Goal: Task Accomplishment & Management: Complete application form

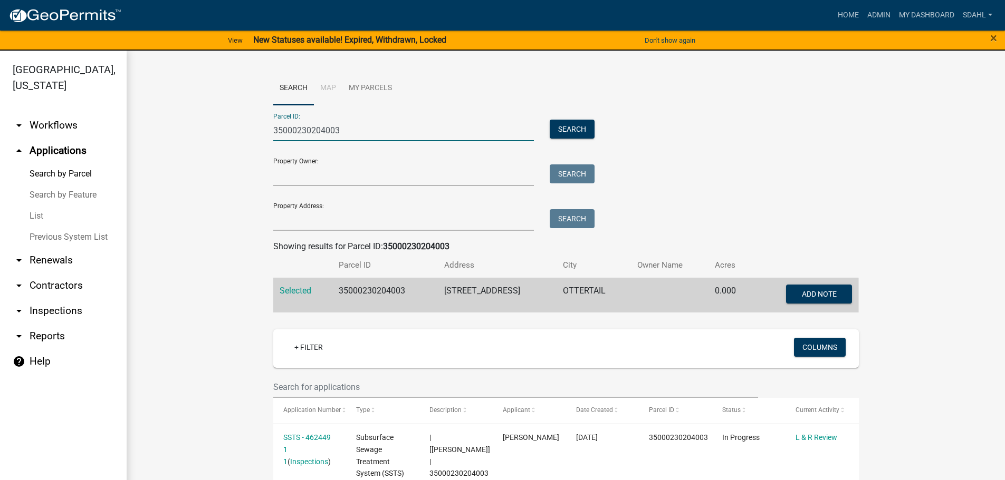
click at [342, 133] on input "35000230204003" at bounding box center [403, 131] width 261 height 22
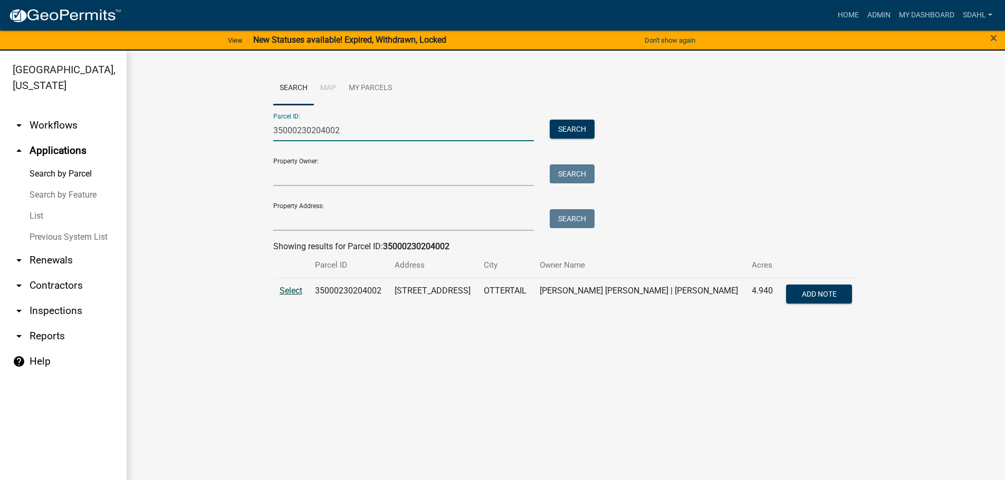
click at [294, 291] on span "Select" at bounding box center [290, 291] width 23 height 10
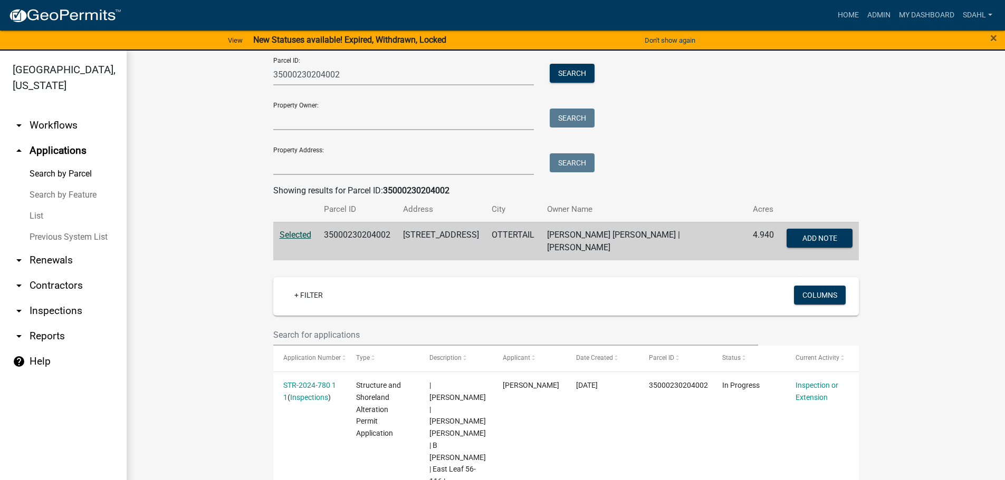
scroll to position [53, 0]
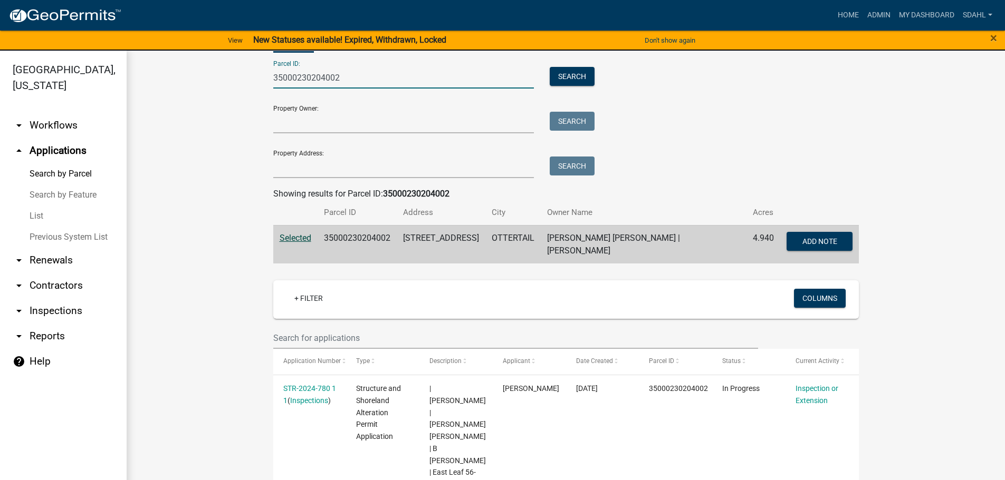
click at [349, 74] on input "35000230204002" at bounding box center [403, 78] width 261 height 22
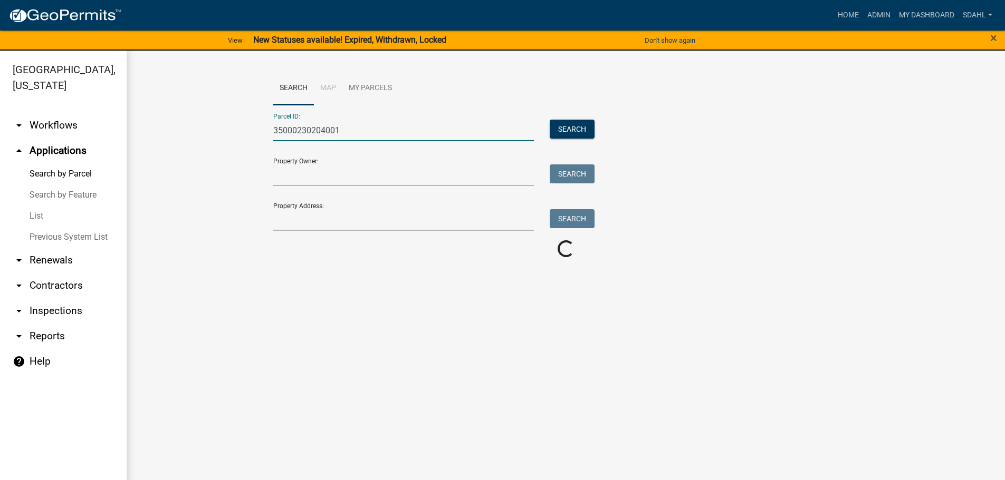
scroll to position [0, 0]
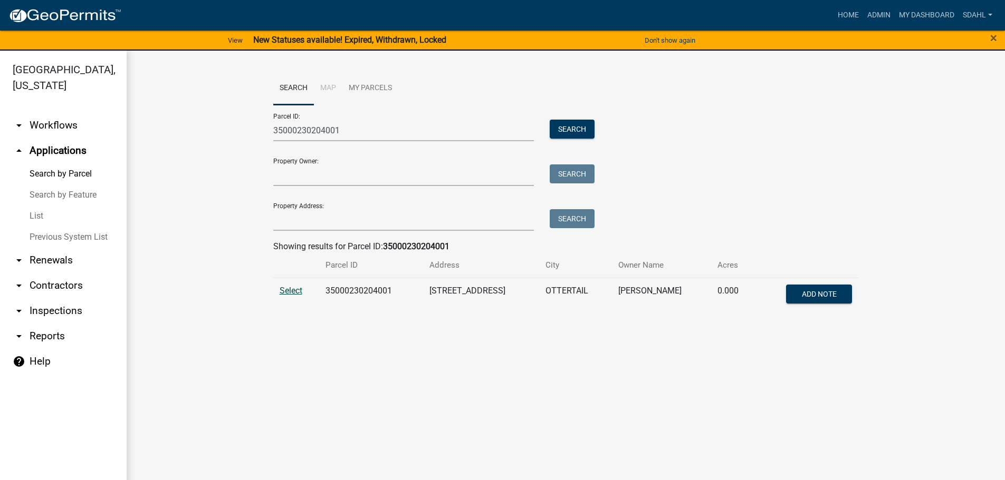
click at [294, 287] on span "Select" at bounding box center [290, 291] width 23 height 10
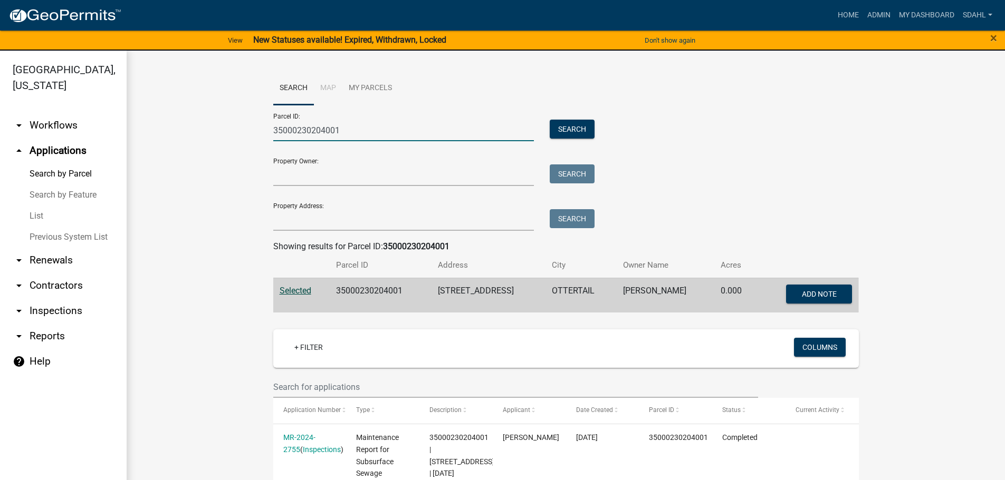
click at [360, 132] on input "35000230204001" at bounding box center [403, 131] width 261 height 22
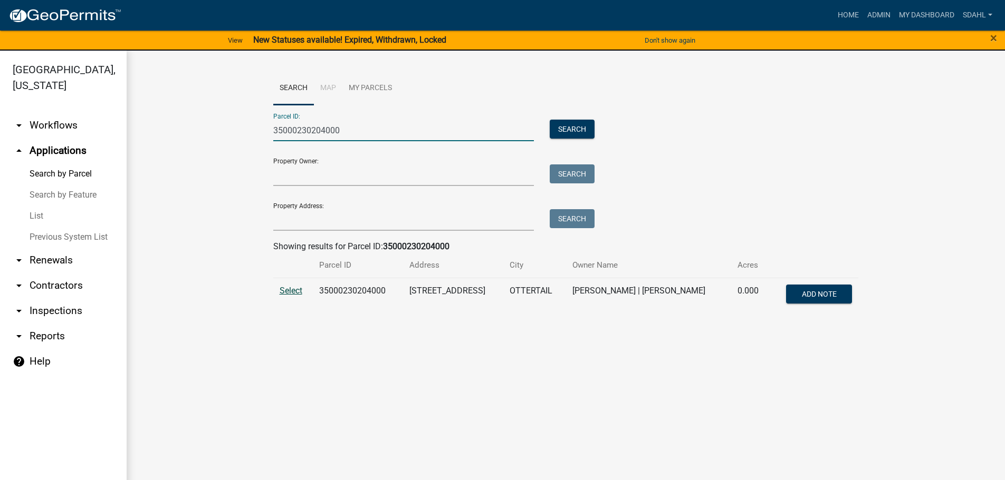
type input "35000230204000"
click at [285, 292] on span "Select" at bounding box center [290, 291] width 23 height 10
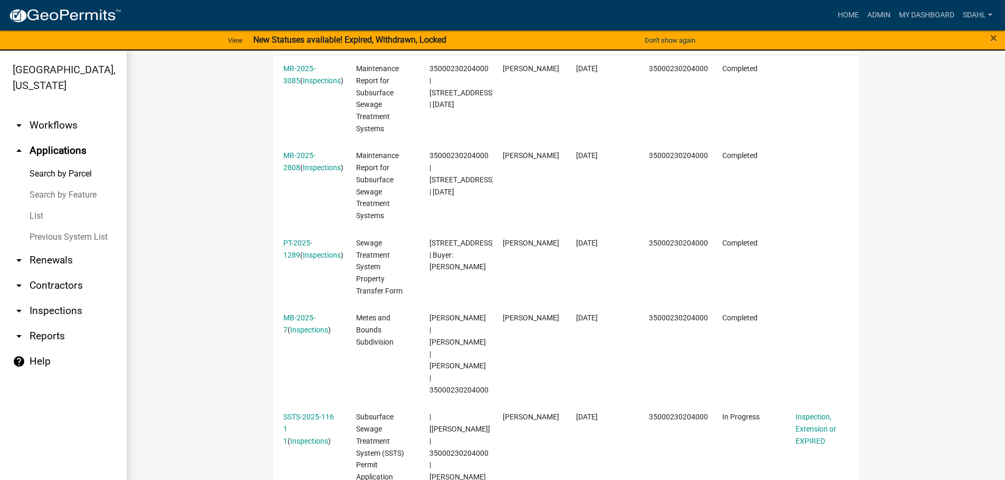
scroll to position [422, 0]
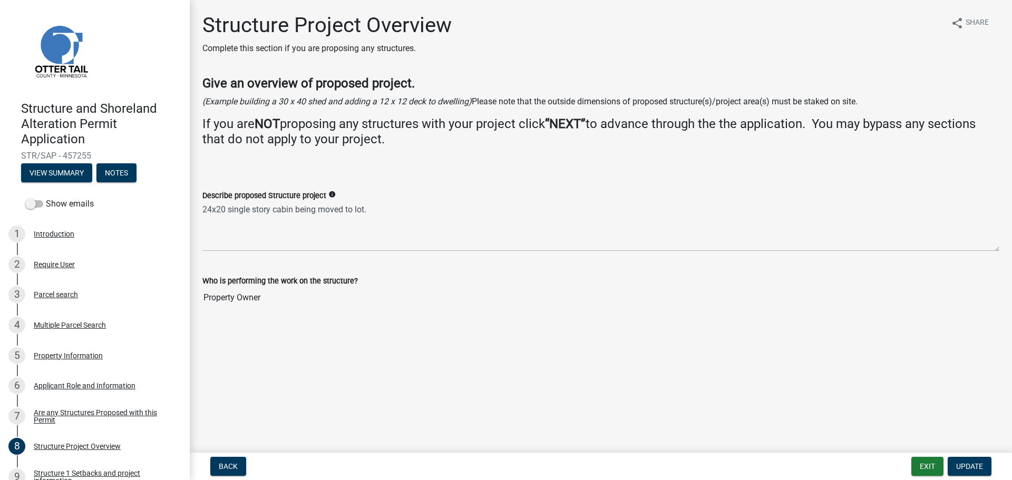
scroll to position [105, 0]
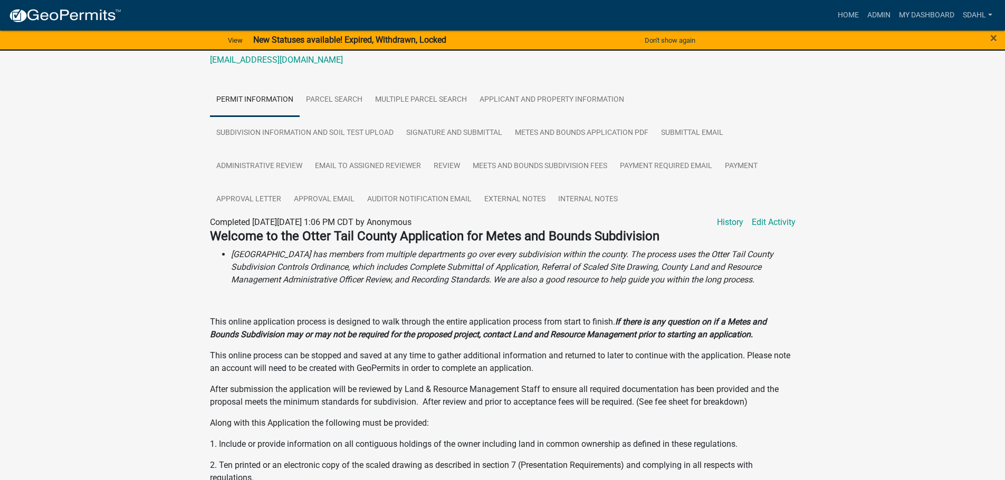
scroll to position [158, 0]
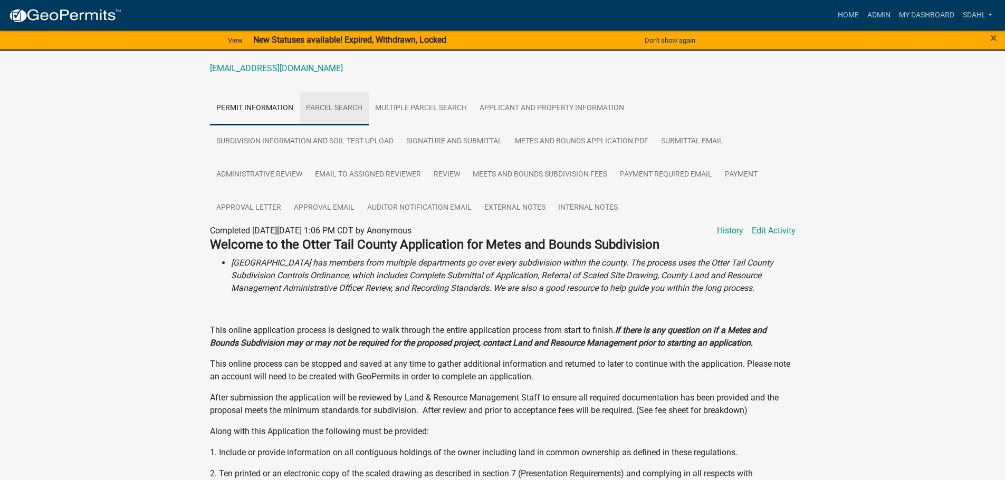
click at [329, 112] on link "Parcel search" at bounding box center [334, 109] width 69 height 34
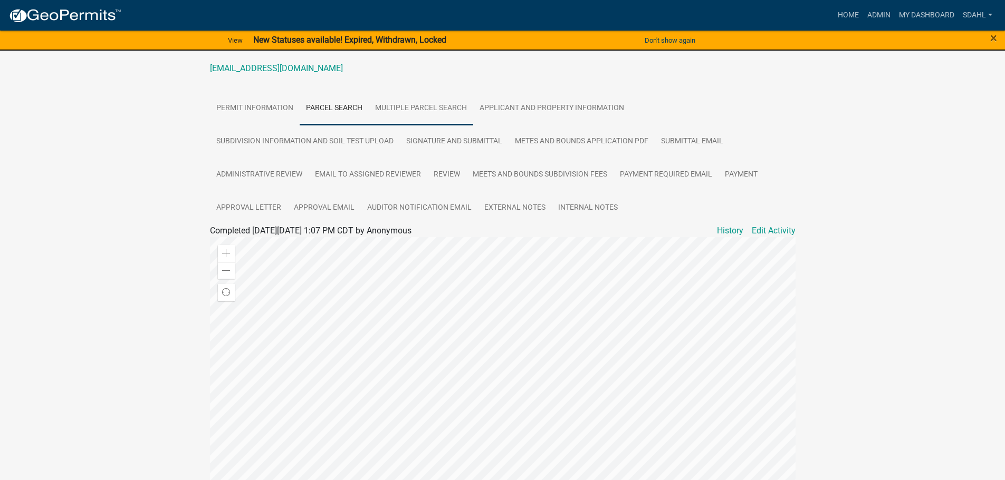
click at [442, 114] on link "Multiple Parcel Search" at bounding box center [421, 109] width 104 height 34
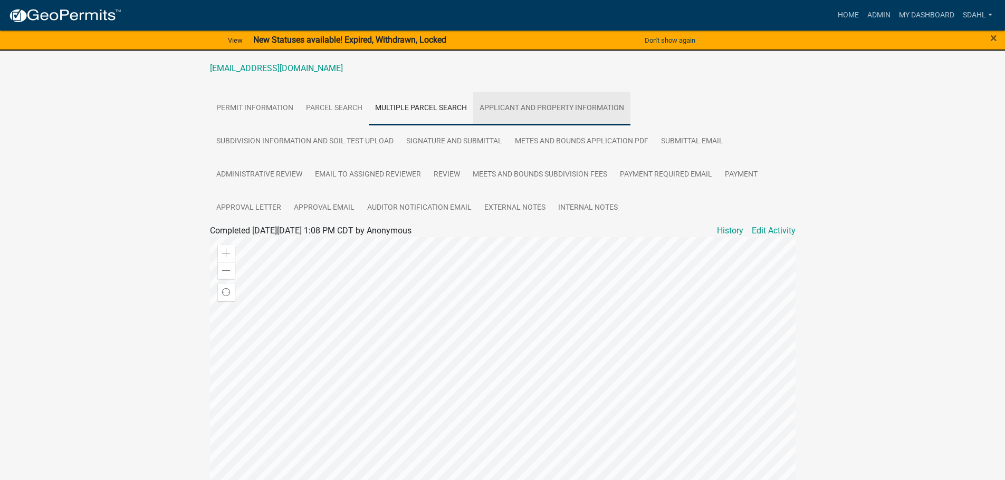
click at [567, 104] on link "Applicant and Property Information" at bounding box center [551, 109] width 157 height 34
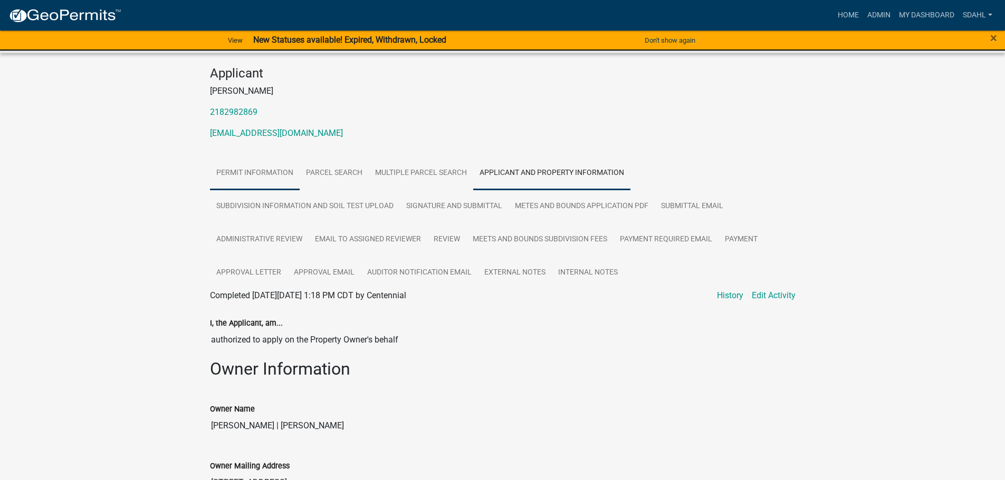
scroll to position [92, 0]
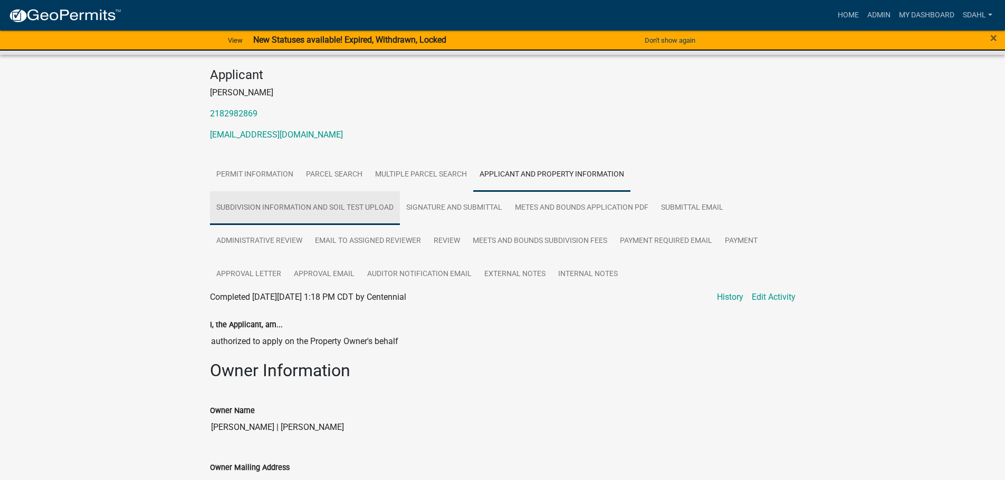
click at [300, 205] on link "Subdivision Information and Soil Test Upload" at bounding box center [305, 208] width 190 height 34
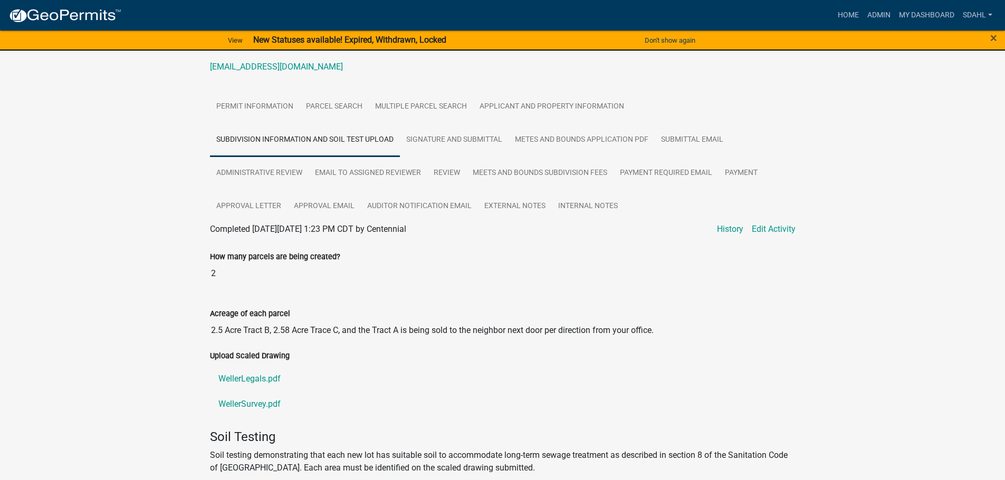
scroll to position [42, 0]
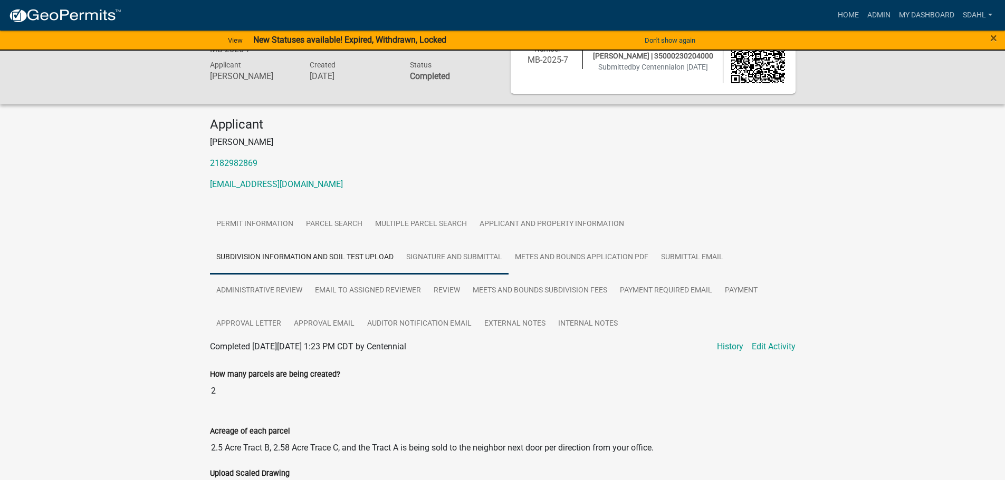
click at [463, 261] on link "Signature and Submittal" at bounding box center [454, 258] width 109 height 34
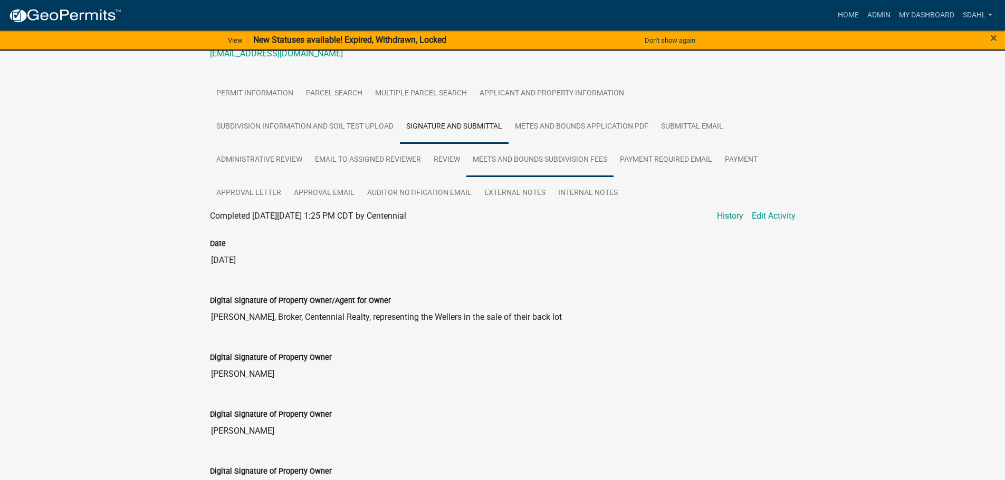
scroll to position [165, 0]
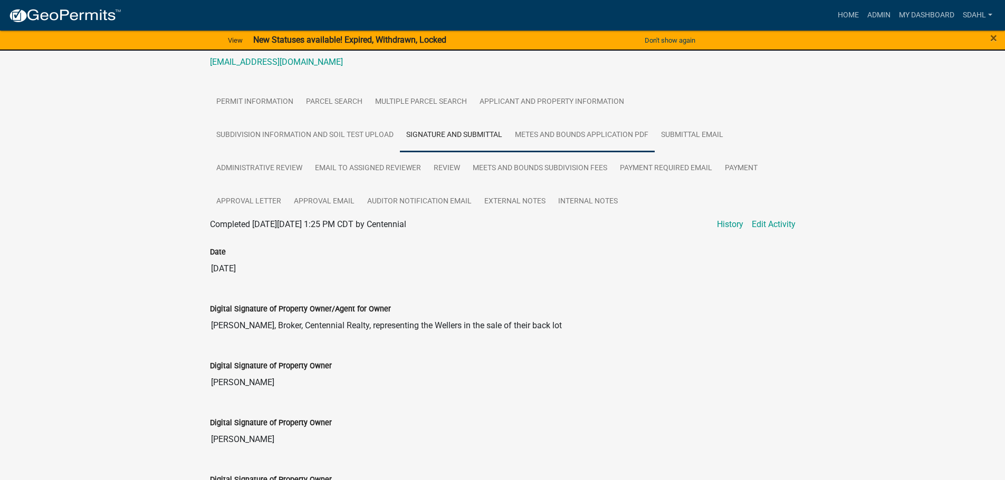
click at [569, 142] on link "Metes and Bounds Application PDF" at bounding box center [581, 136] width 146 height 34
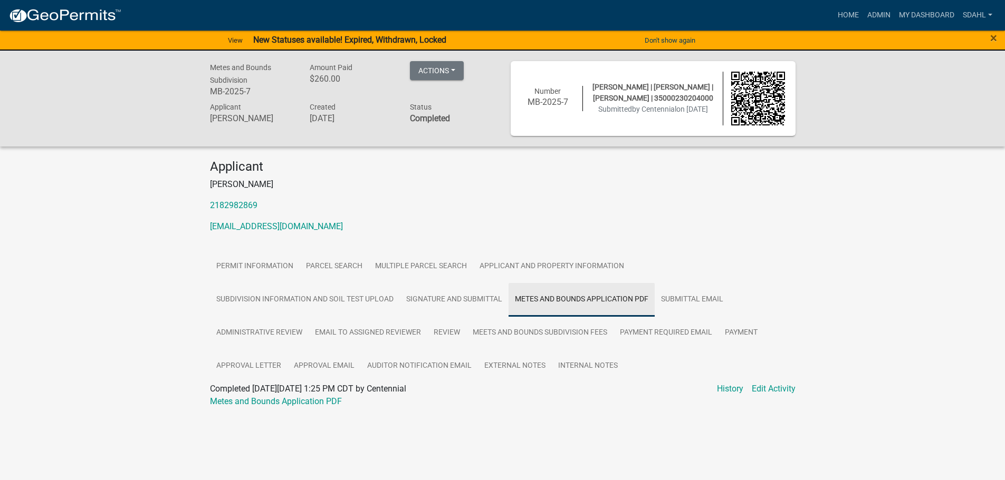
scroll to position [0, 0]
click at [708, 295] on link "Submittal Email" at bounding box center [695, 300] width 75 height 34
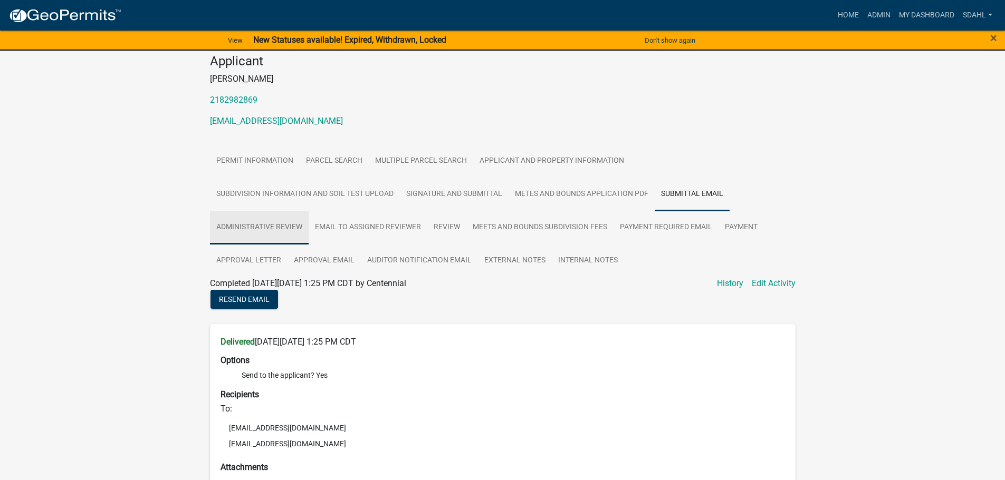
click at [253, 230] on link "Administrative Review" at bounding box center [259, 228] width 99 height 34
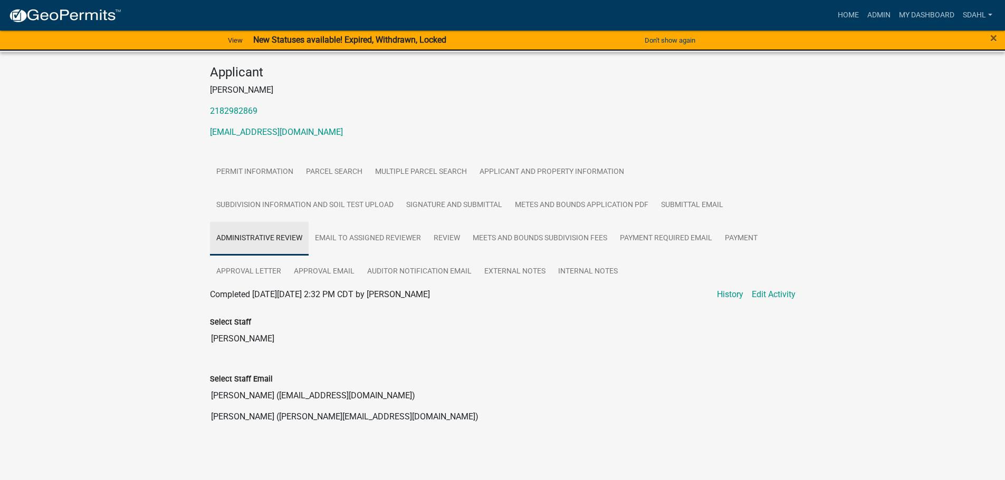
scroll to position [96, 0]
click at [371, 243] on link "Email to Assigned Reviewer" at bounding box center [367, 239] width 119 height 34
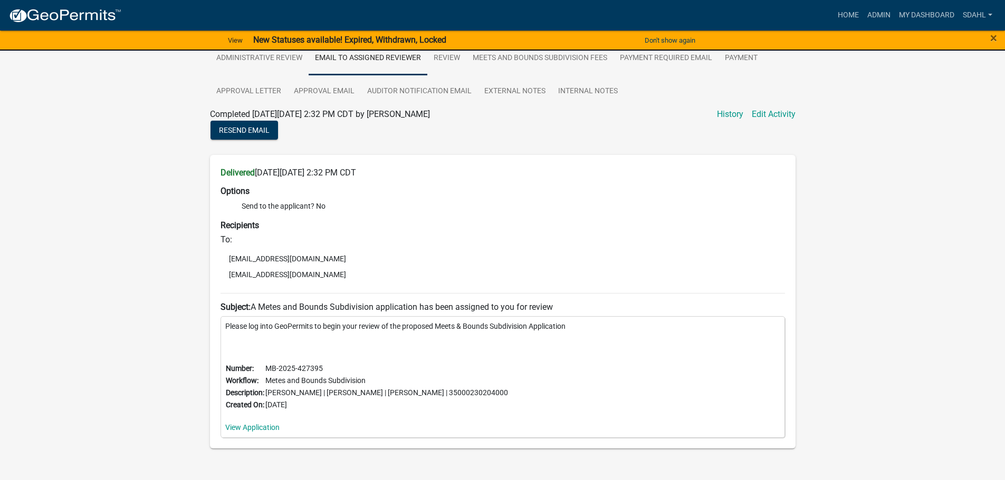
scroll to position [249, 0]
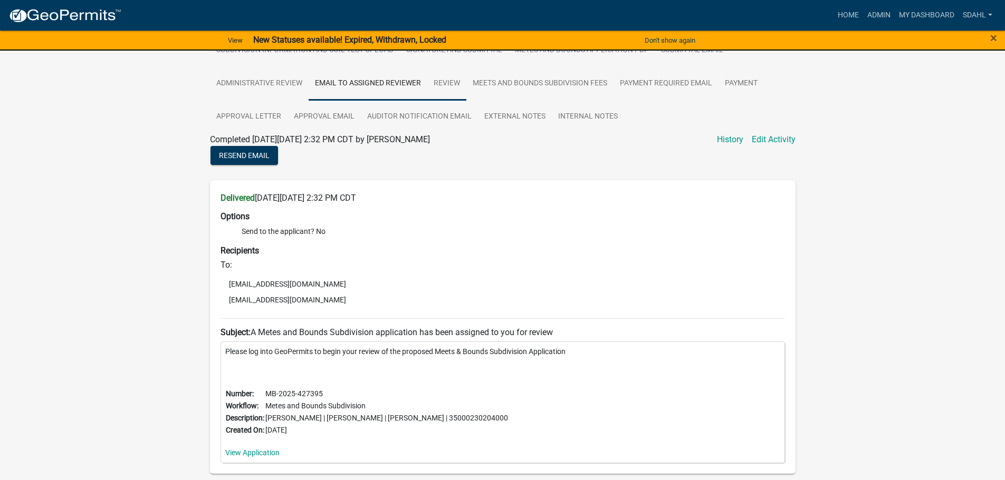
click at [446, 82] on link "Review" at bounding box center [446, 84] width 39 height 34
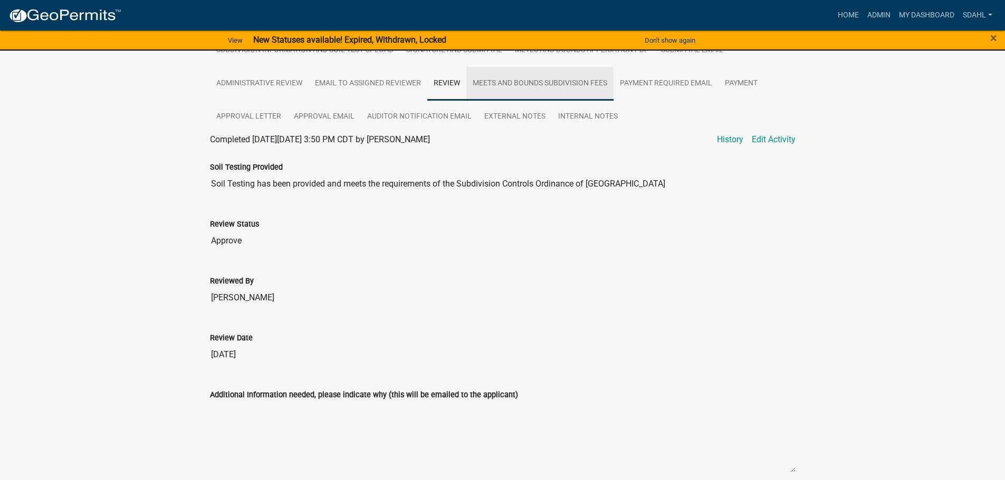
click at [524, 90] on link "Meets and Bounds Subdivision Fees" at bounding box center [539, 84] width 147 height 34
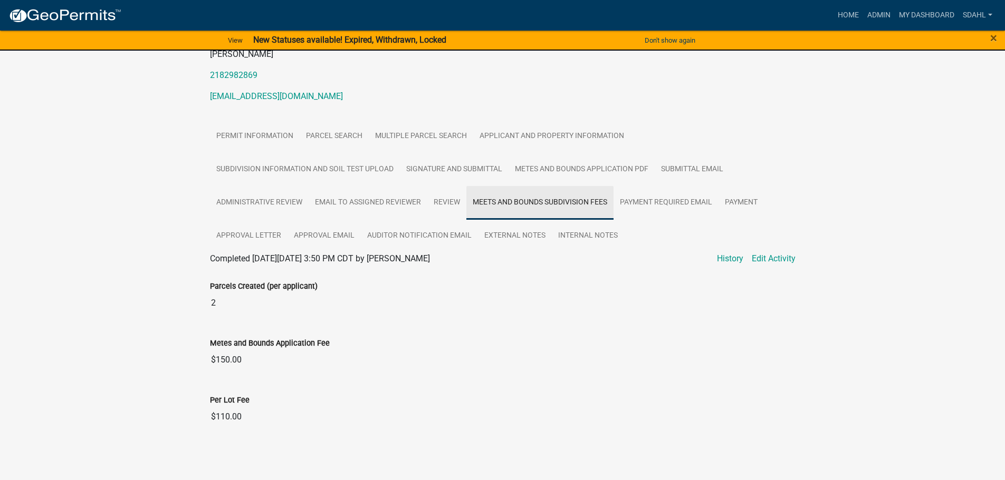
scroll to position [132, 0]
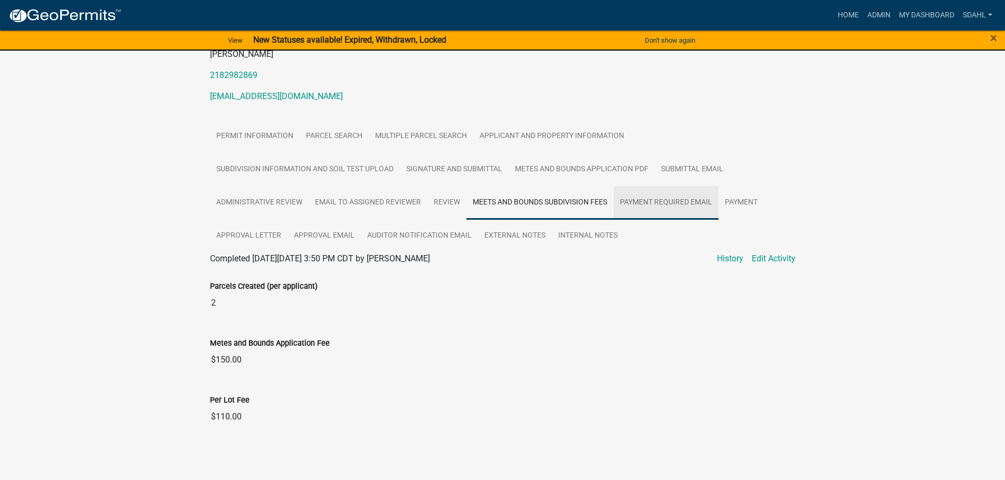
click at [673, 206] on link "Payment Required Email" at bounding box center [665, 203] width 105 height 34
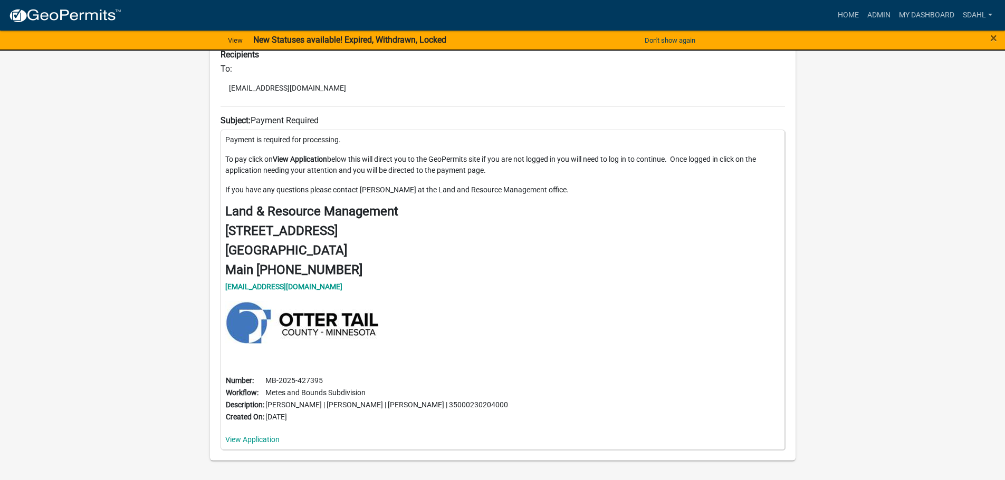
scroll to position [63, 0]
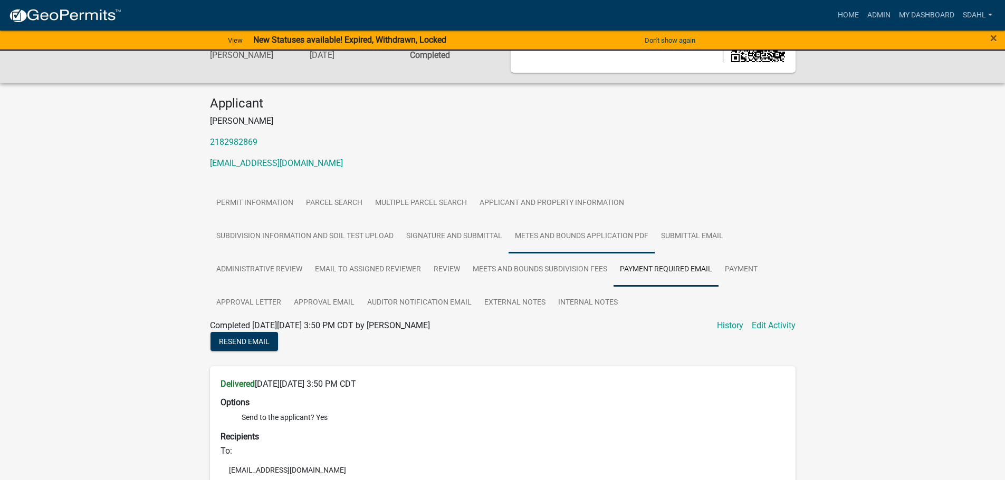
click at [590, 235] on link "Metes and Bounds Application PDF" at bounding box center [581, 237] width 146 height 34
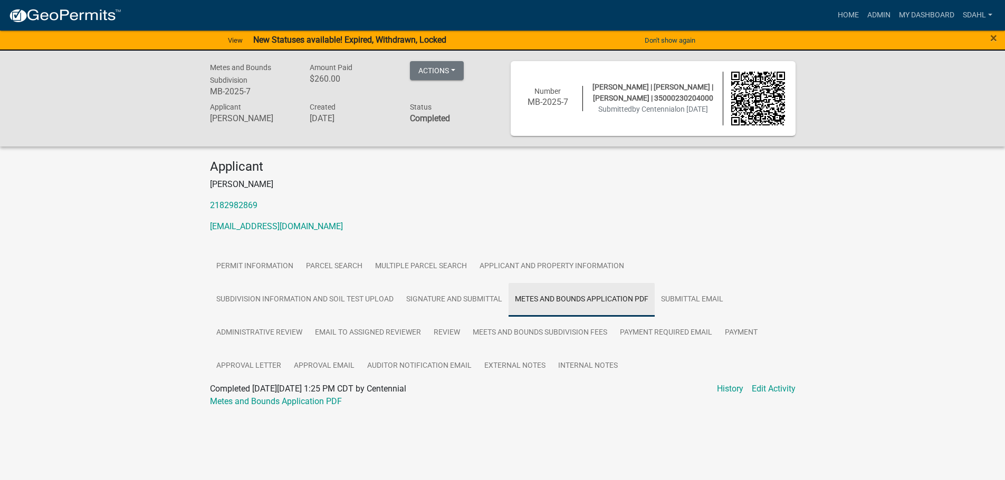
scroll to position [0, 0]
click at [693, 303] on link "Submittal Email" at bounding box center [695, 300] width 75 height 34
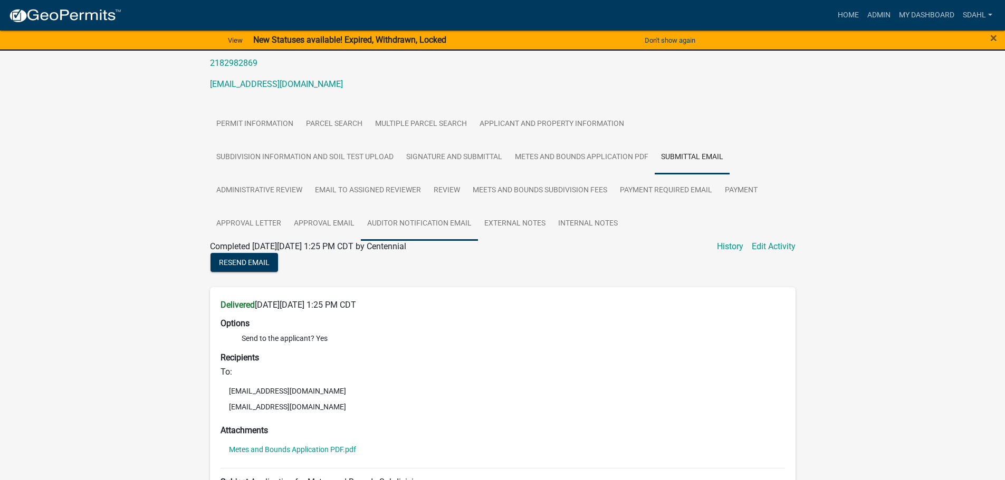
scroll to position [158, 0]
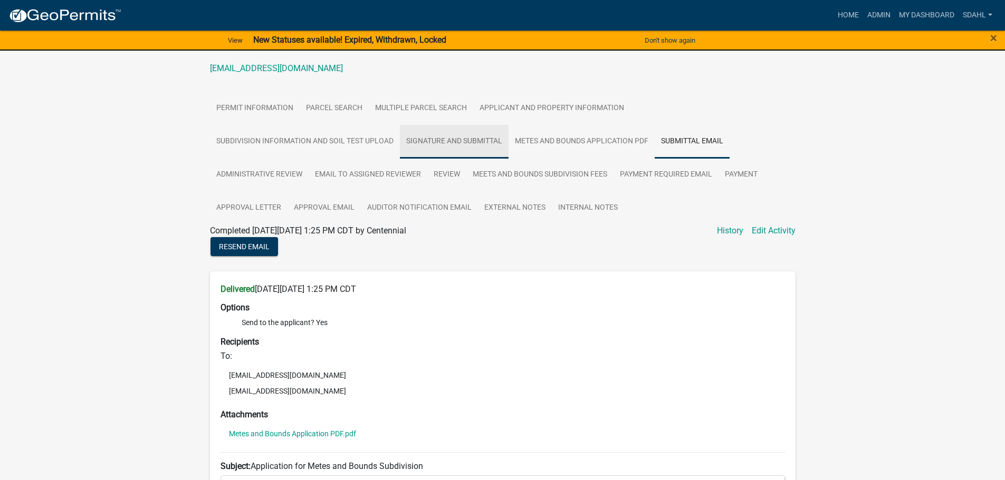
click at [491, 139] on link "Signature and Submittal" at bounding box center [454, 142] width 109 height 34
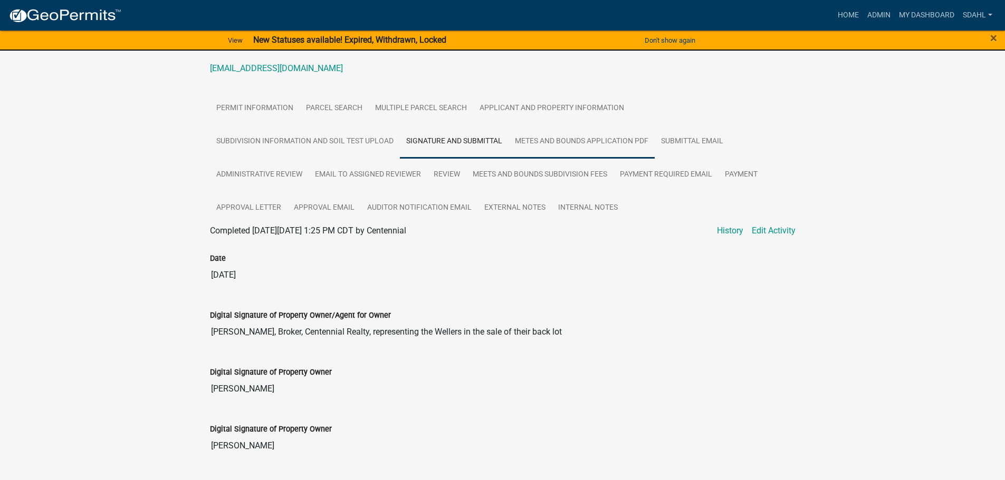
click at [575, 144] on link "Metes and Bounds Application PDF" at bounding box center [581, 142] width 146 height 34
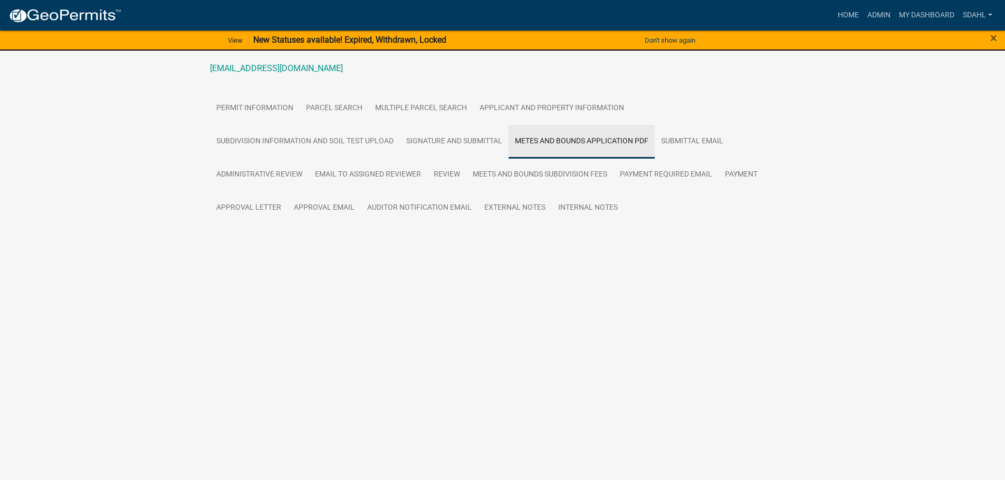
scroll to position [0, 0]
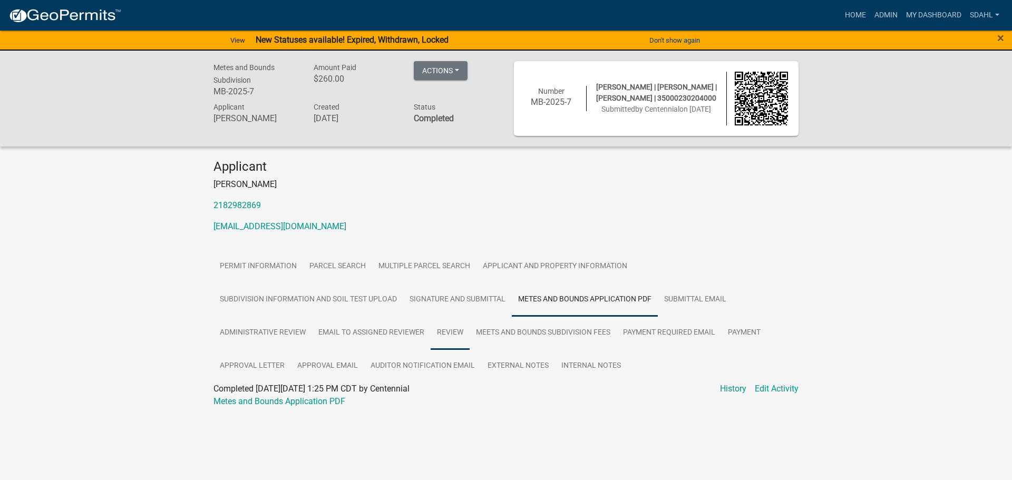
click at [458, 339] on link "Review" at bounding box center [450, 333] width 39 height 34
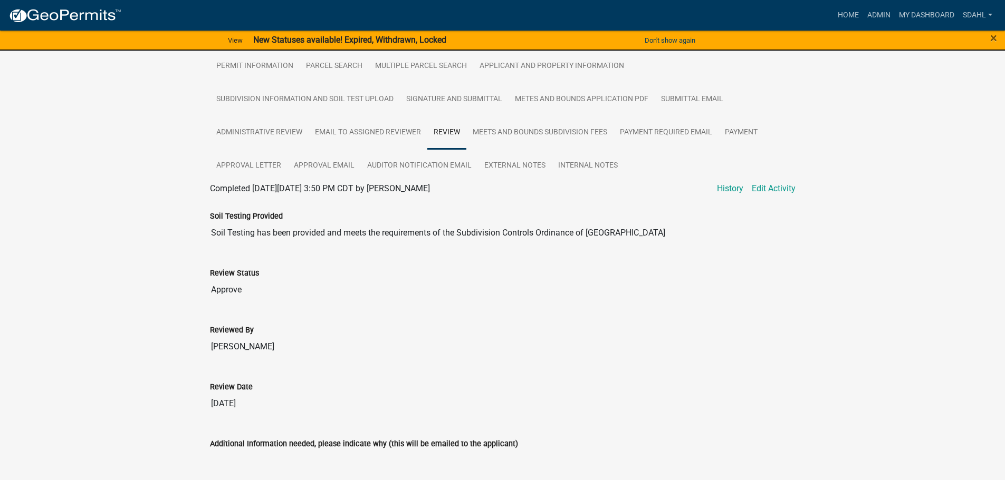
scroll to position [158, 0]
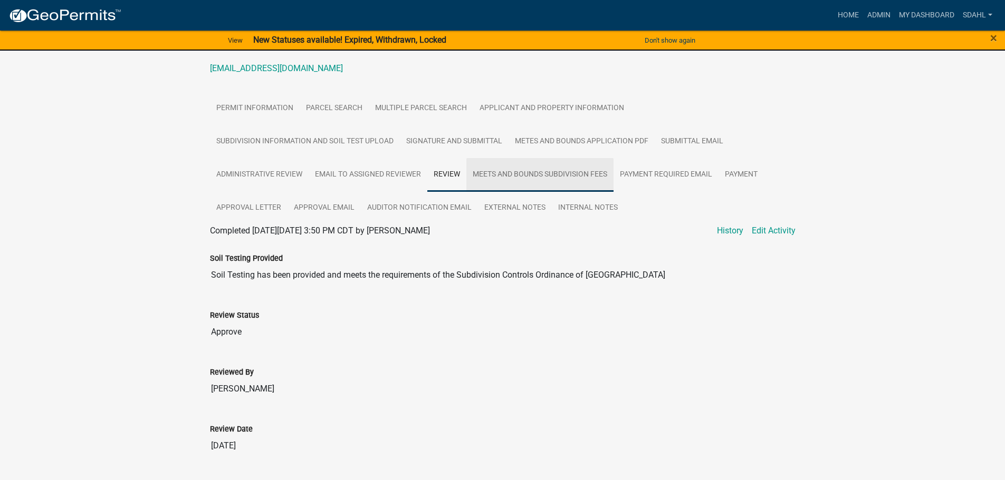
click at [557, 183] on link "Meets and Bounds Subdivision Fees" at bounding box center [539, 175] width 147 height 34
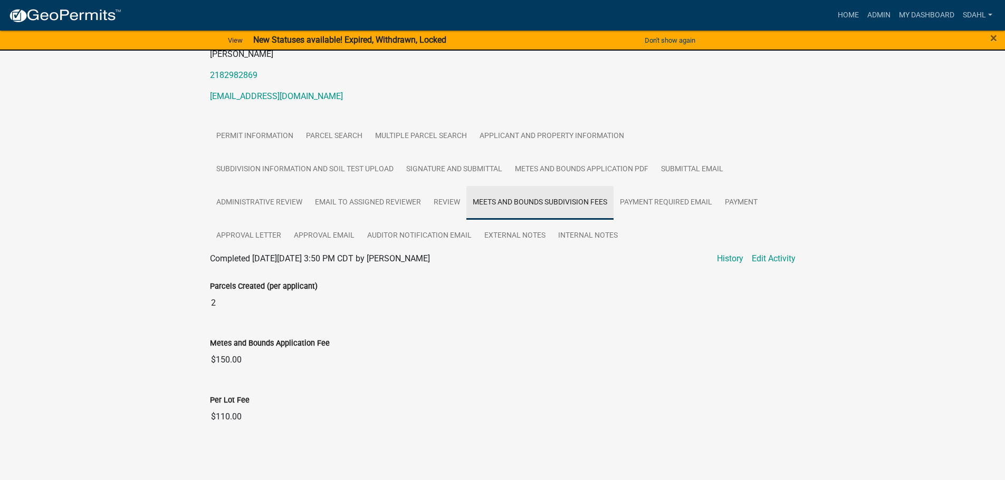
scroll to position [132, 0]
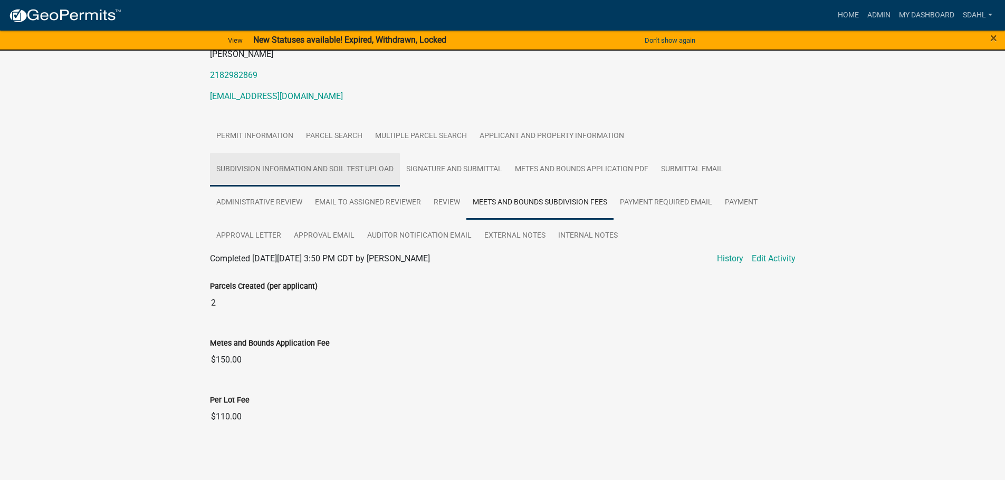
click at [339, 169] on link "Subdivision Information and Soil Test Upload" at bounding box center [305, 170] width 190 height 34
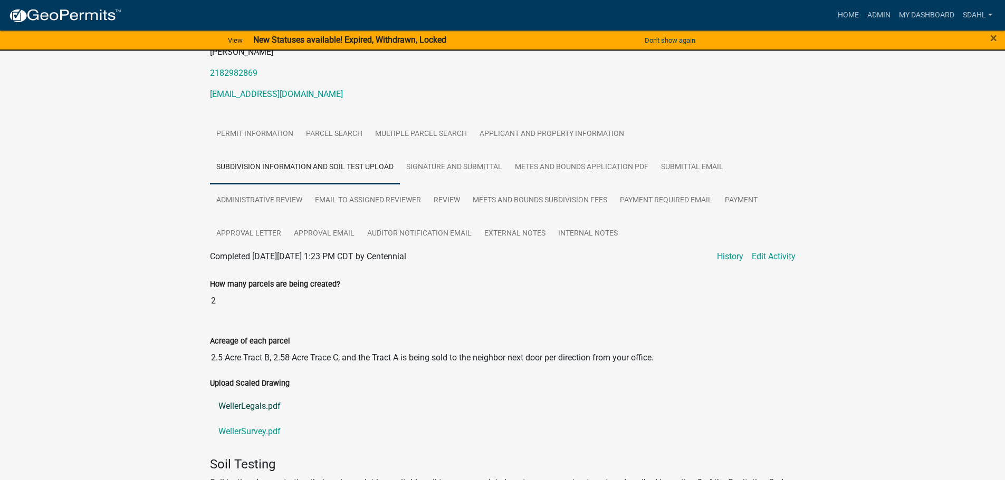
click at [259, 411] on link "WellerLegals.pdf" at bounding box center [502, 406] width 585 height 25
click at [240, 432] on link "WellerSurvey.pdf" at bounding box center [502, 431] width 585 height 25
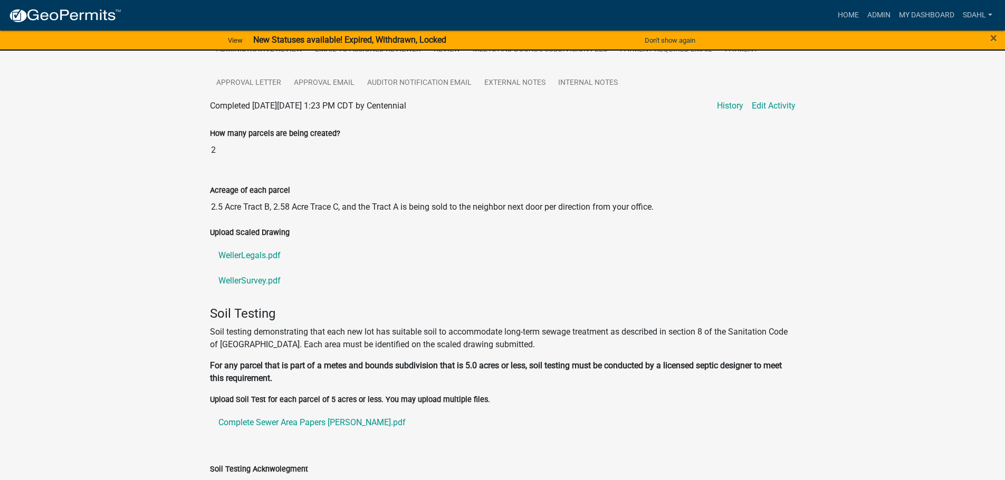
scroll to position [411, 0]
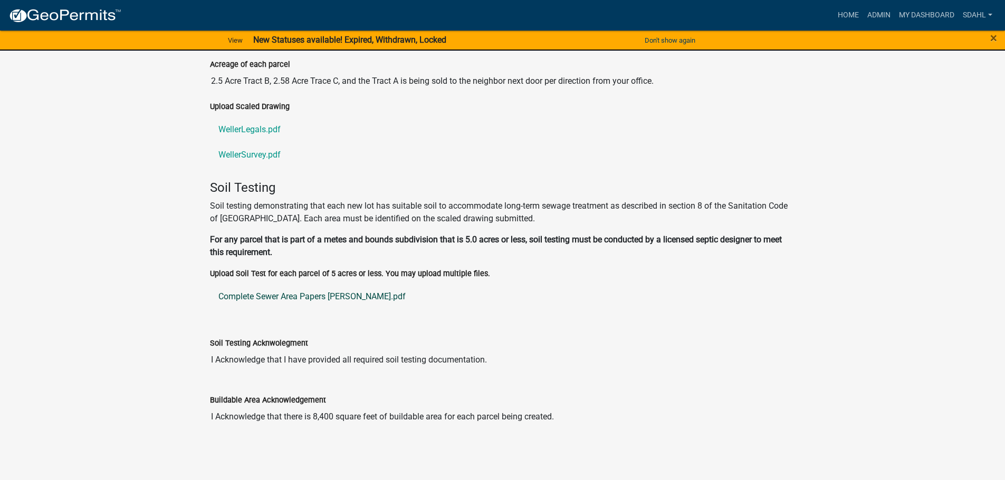
click at [312, 298] on link "Complete Sewer Area Papers Weller.pdf" at bounding box center [502, 296] width 585 height 25
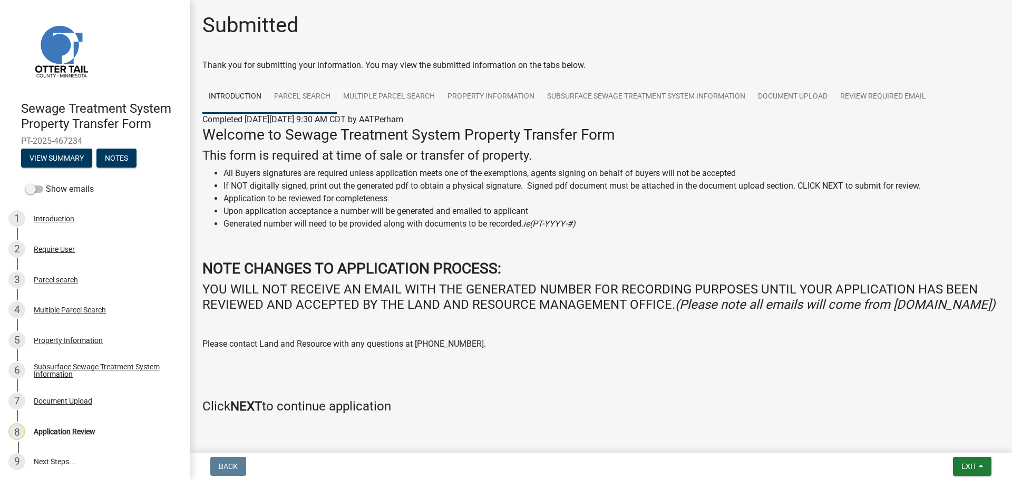
click at [303, 95] on link "Parcel search" at bounding box center [302, 97] width 69 height 34
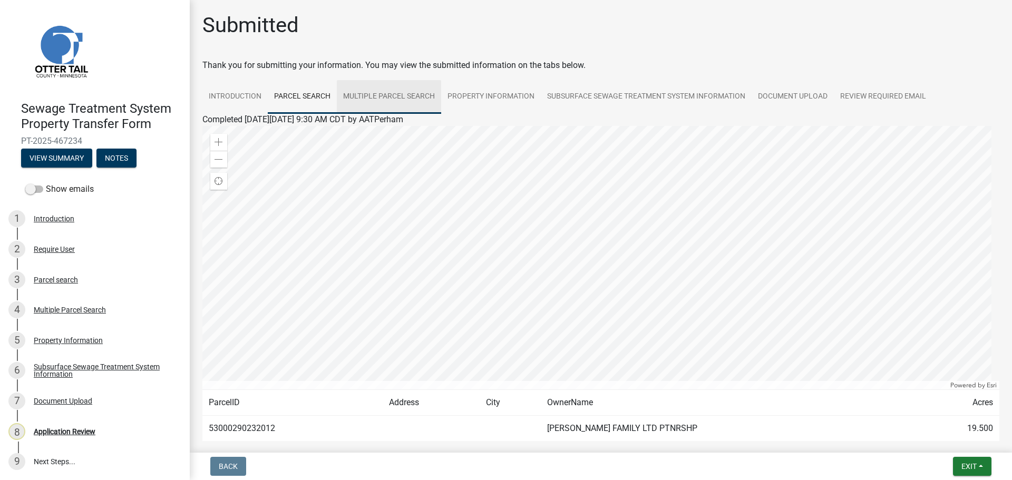
click at [390, 99] on link "Multiple Parcel Search" at bounding box center [389, 97] width 104 height 34
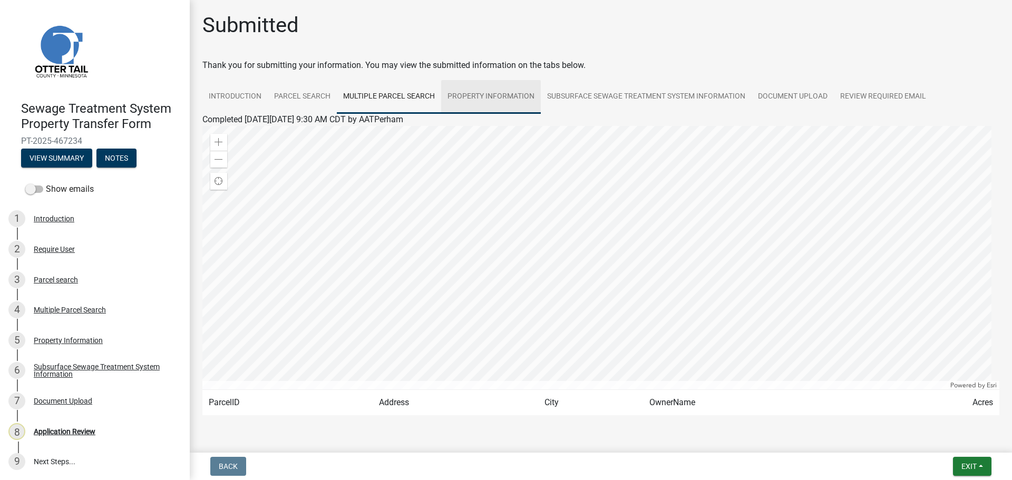
click at [503, 99] on link "Property Information" at bounding box center [491, 97] width 100 height 34
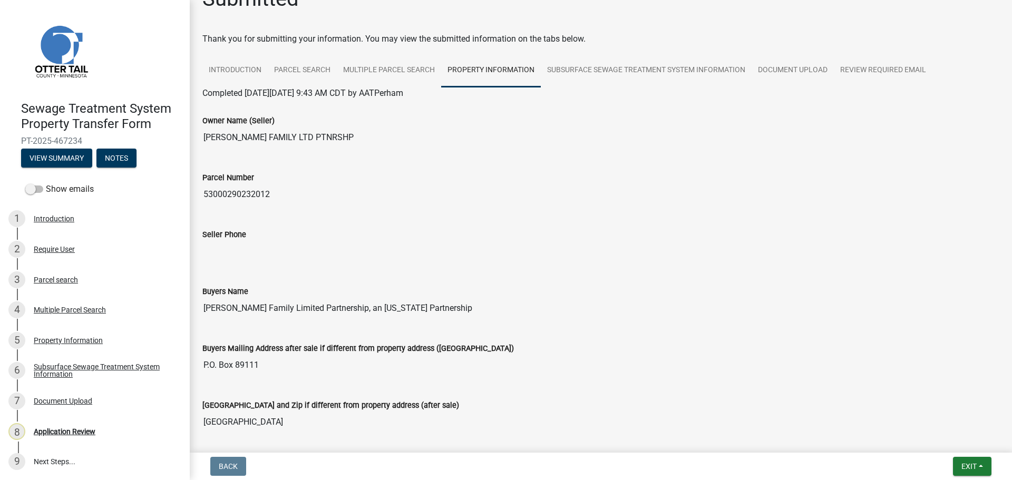
scroll to position [1, 0]
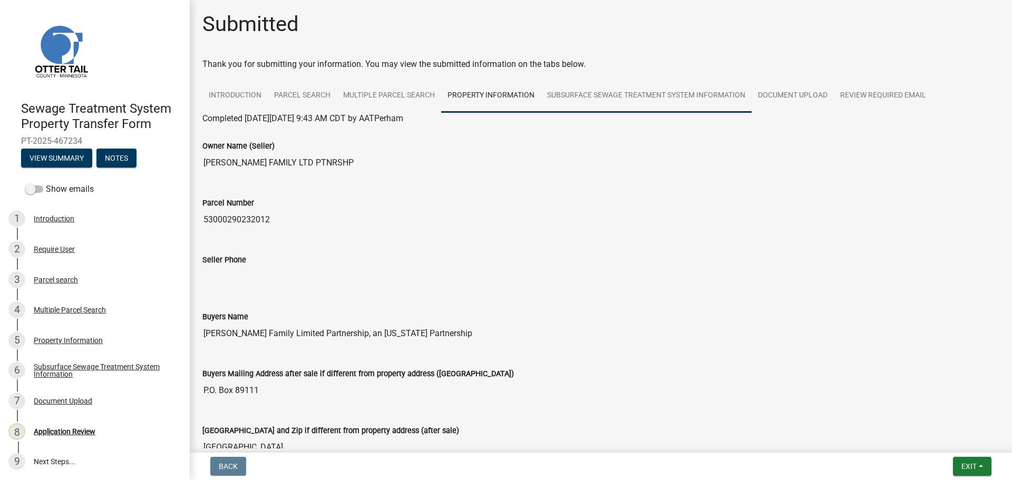
click at [617, 95] on link "Subsurface Sewage Treatment System Information" at bounding box center [646, 96] width 211 height 34
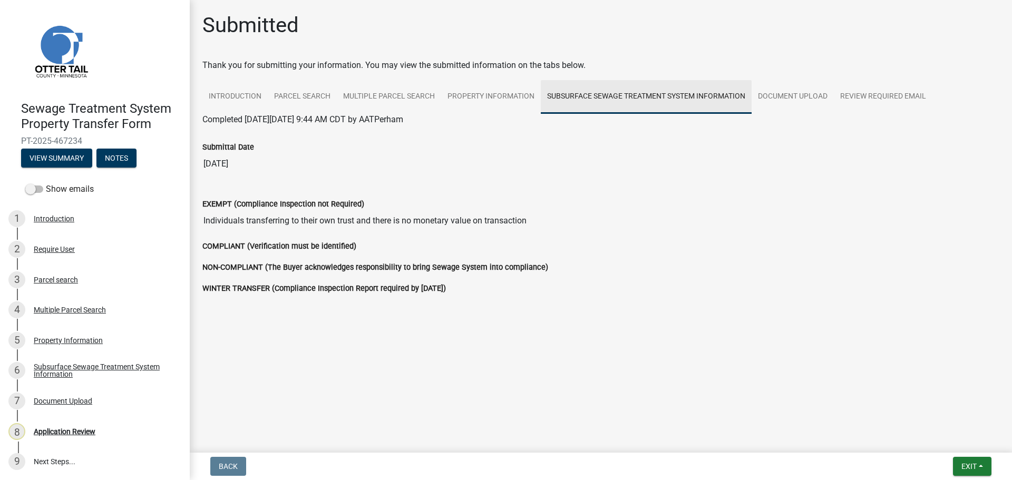
scroll to position [0, 0]
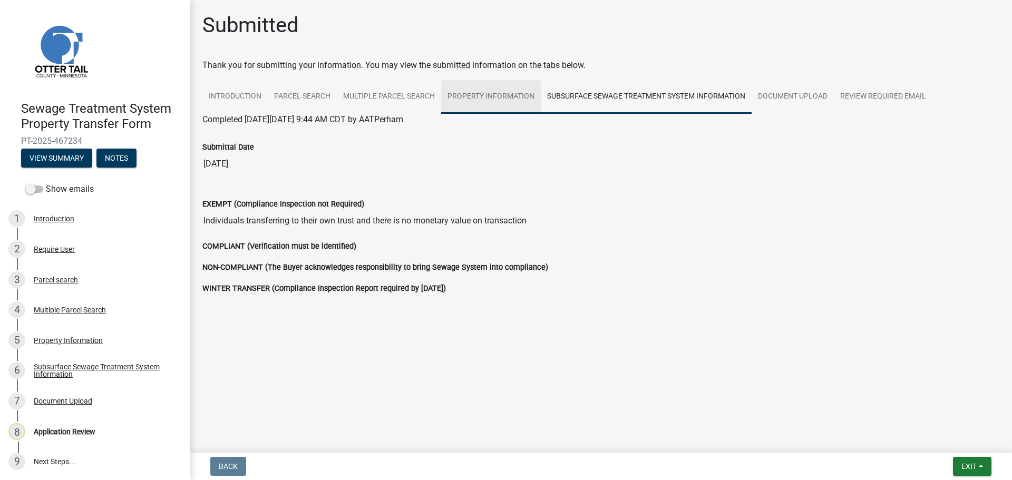
click at [498, 96] on link "Property Information" at bounding box center [491, 97] width 100 height 34
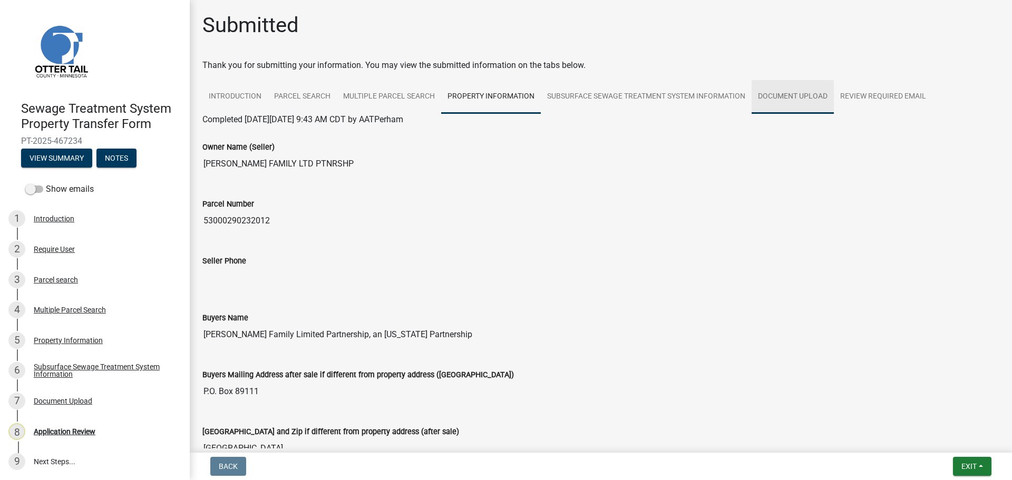
click at [806, 94] on link "Document Upload" at bounding box center [793, 97] width 82 height 34
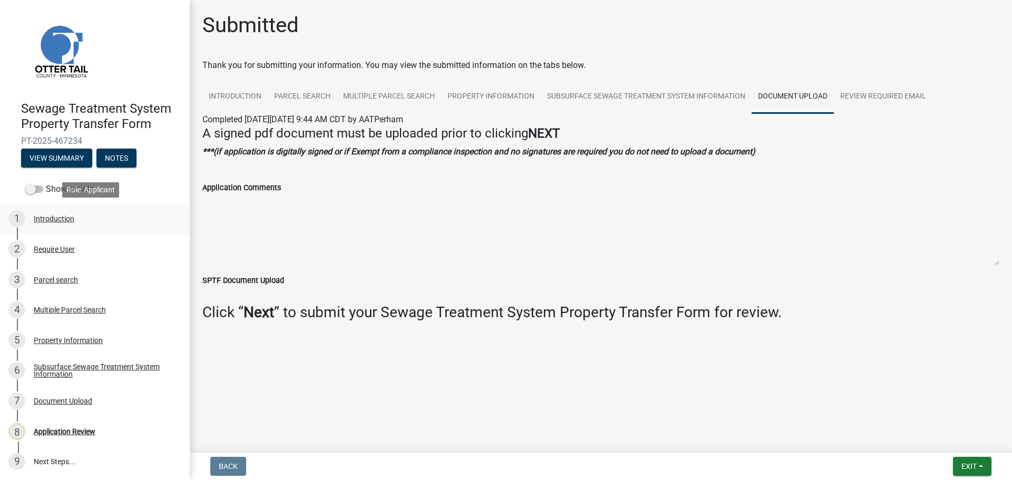
click at [50, 219] on div "Introduction" at bounding box center [54, 218] width 41 height 7
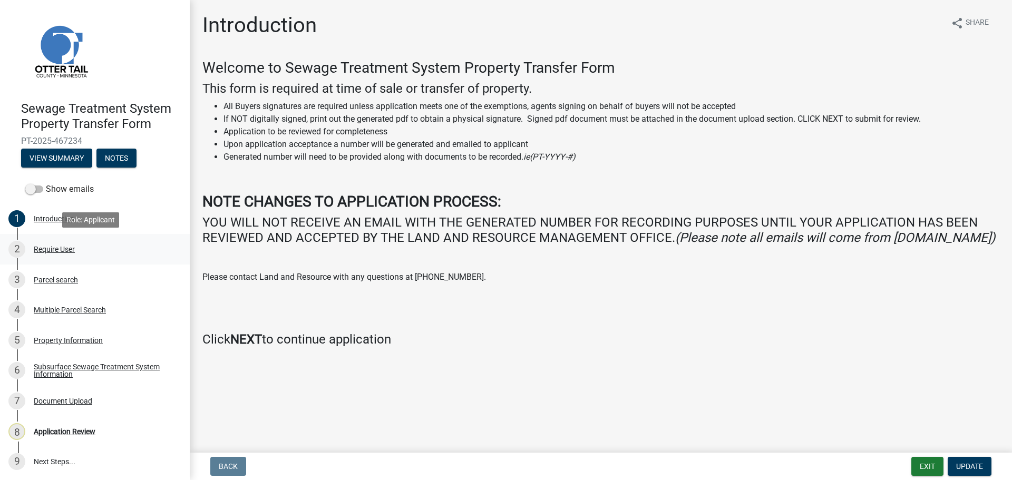
click at [60, 250] on div "Require User" at bounding box center [54, 249] width 41 height 7
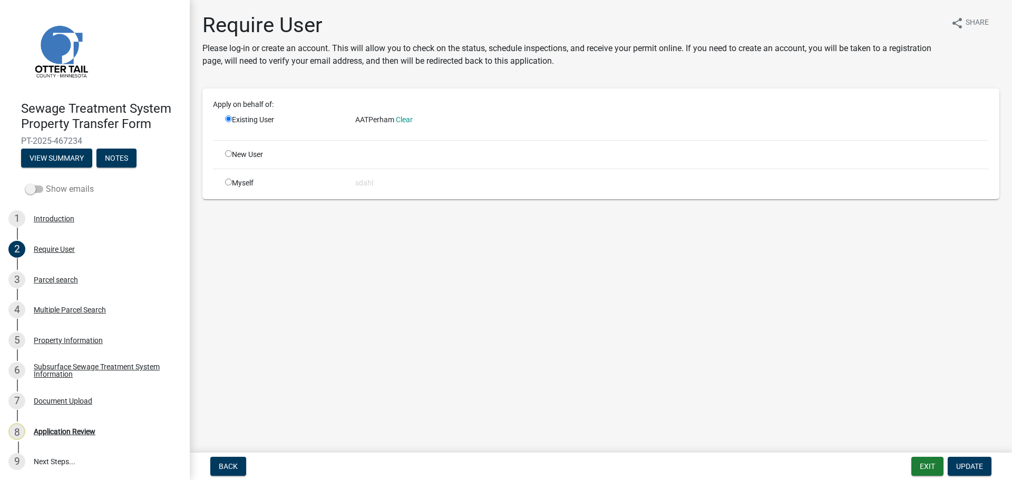
click at [46, 188] on label "Show emails" at bounding box center [59, 189] width 69 height 13
click at [46, 183] on input "Show emails" at bounding box center [46, 183] width 0 height 0
click at [63, 154] on button "View Summary" at bounding box center [56, 158] width 71 height 19
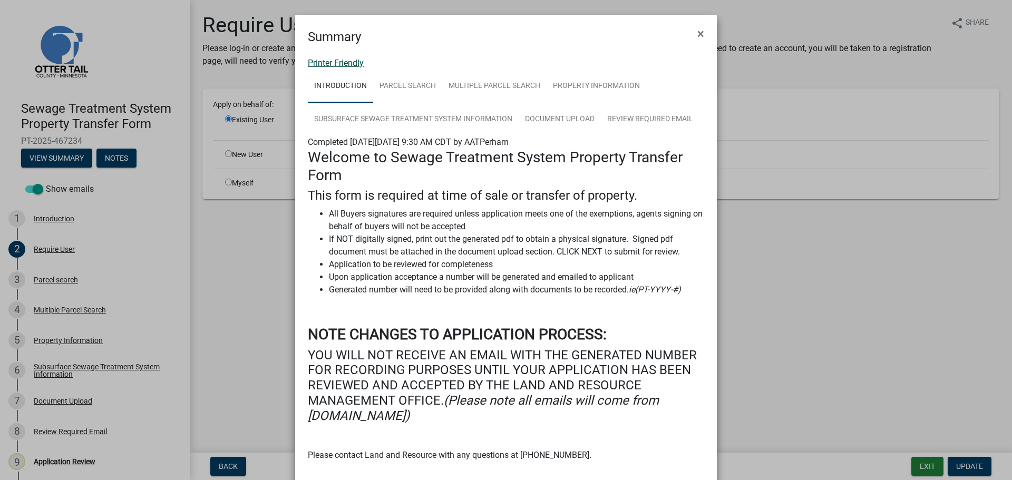
click at [341, 66] on link "Printer Friendly" at bounding box center [336, 63] width 56 height 10
click at [698, 35] on span "×" at bounding box center [701, 33] width 7 height 15
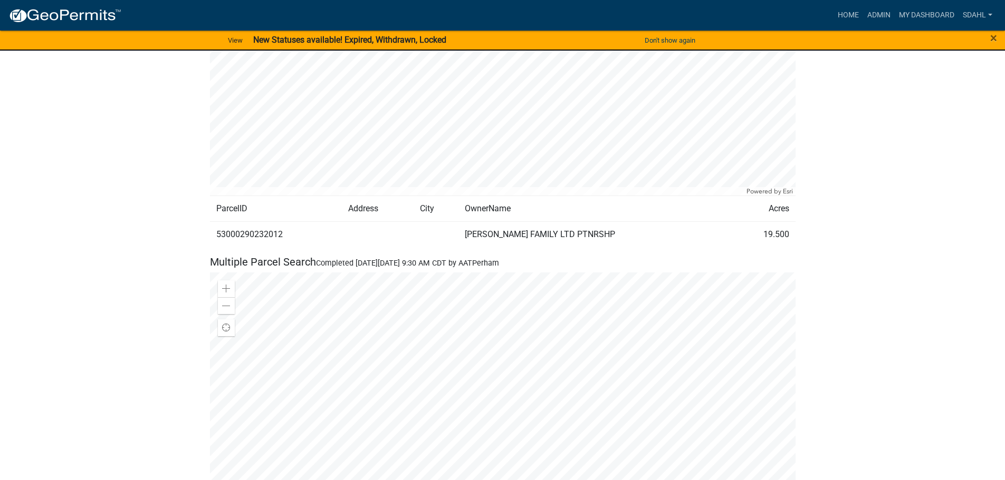
scroll to position [686, 0]
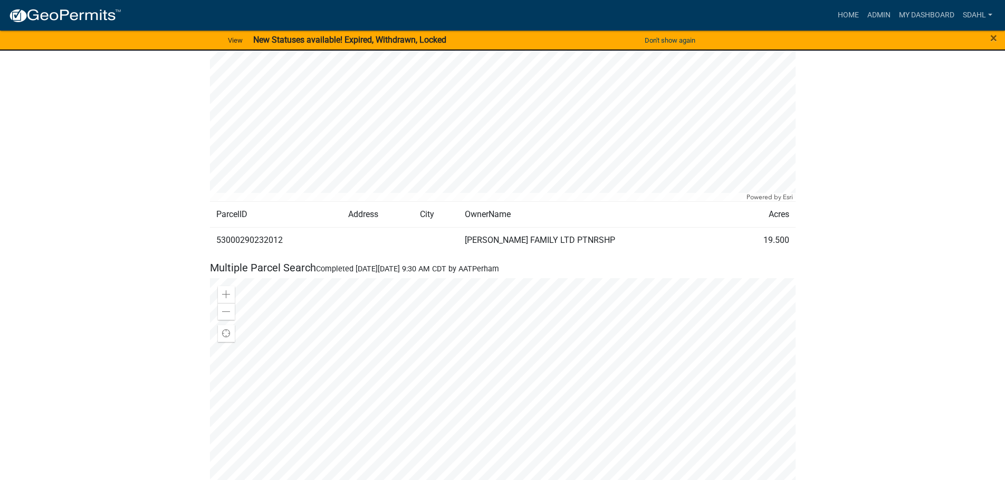
click at [263, 241] on td "53000290232012" at bounding box center [276, 241] width 132 height 26
copy td "53000290232012"
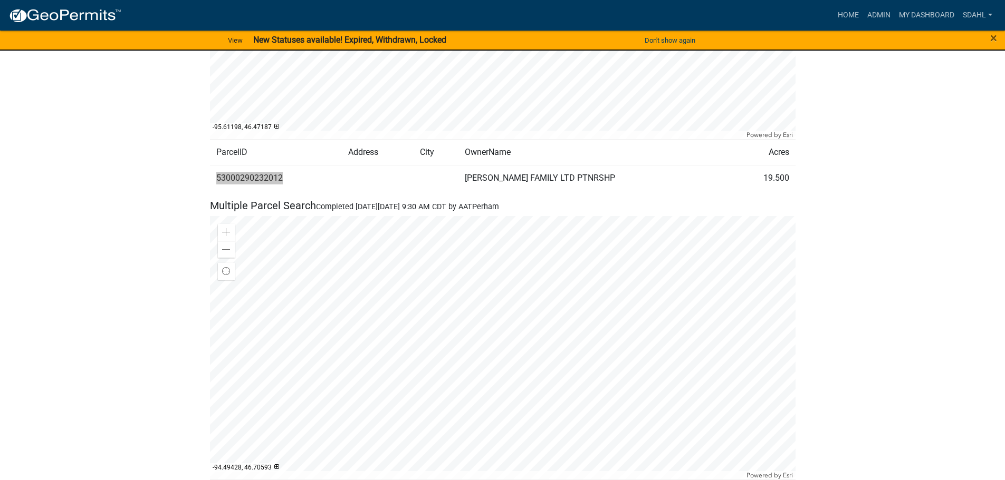
scroll to position [738, 0]
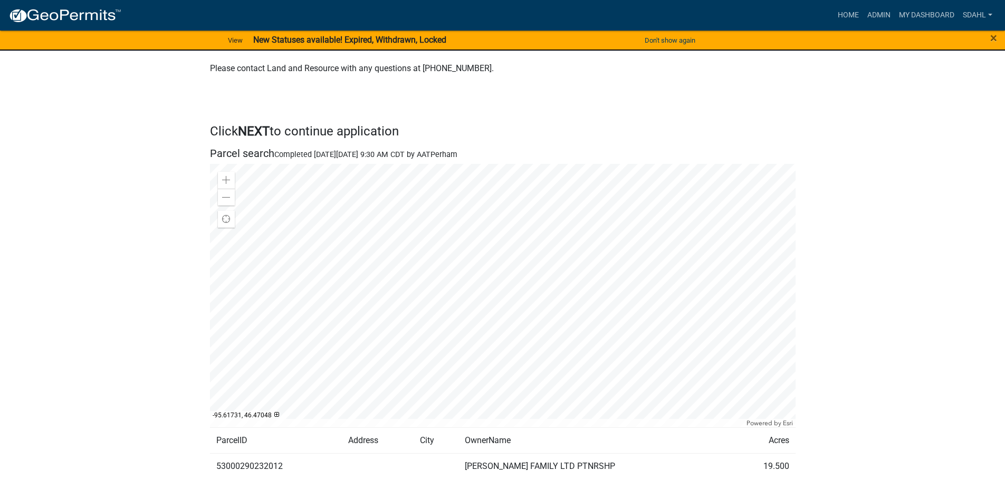
scroll to position [475, 0]
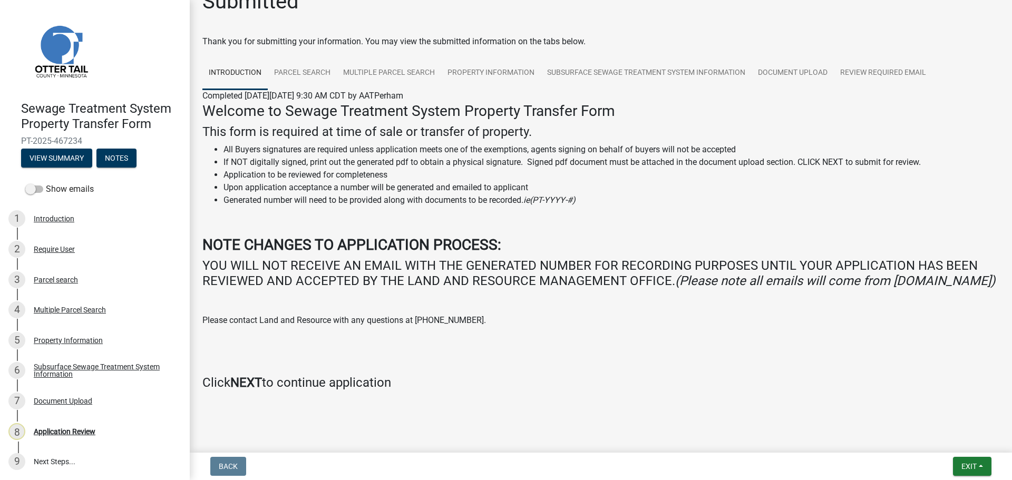
scroll to position [43, 0]
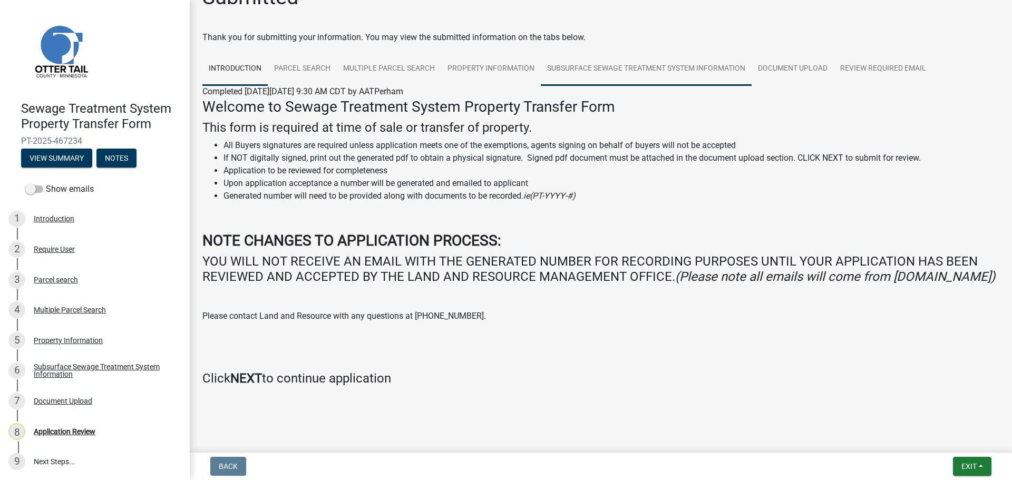
click at [622, 52] on link "Subsurface Sewage Treatment System Information" at bounding box center [646, 69] width 211 height 34
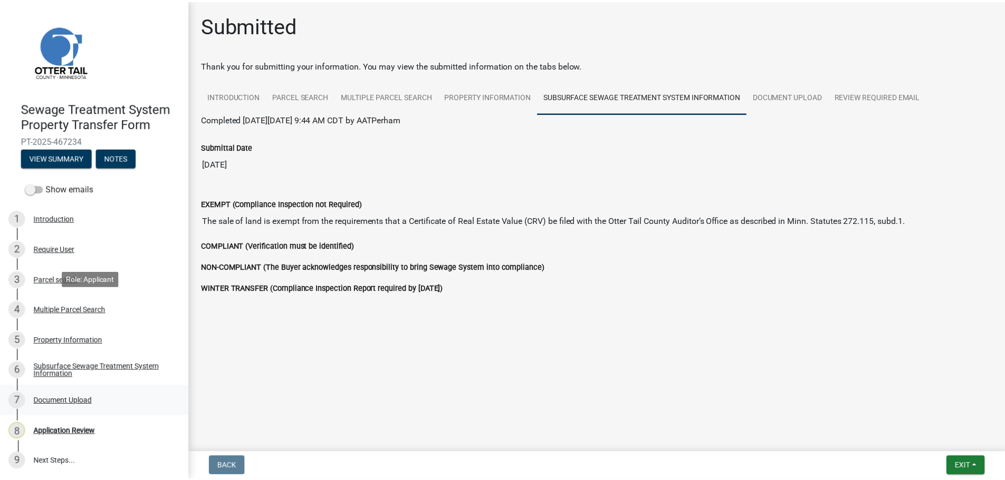
scroll to position [1, 0]
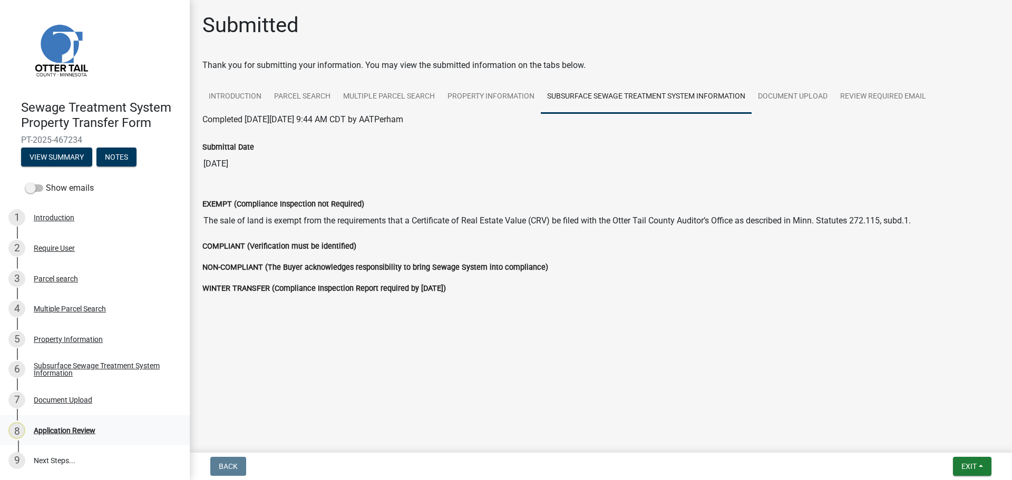
click at [69, 431] on div "Application Review" at bounding box center [65, 430] width 62 height 7
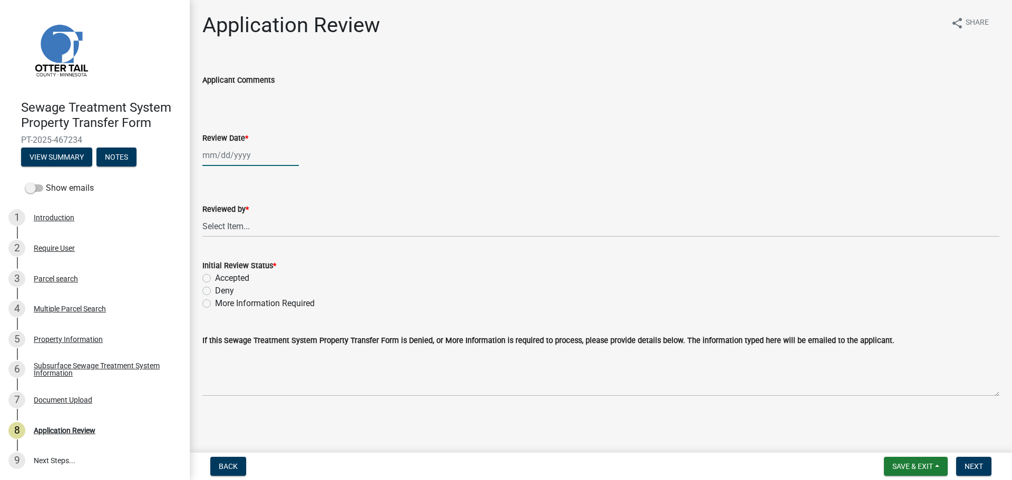
click at [233, 155] on div at bounding box center [250, 155] width 96 height 22
select select "8"
select select "2025"
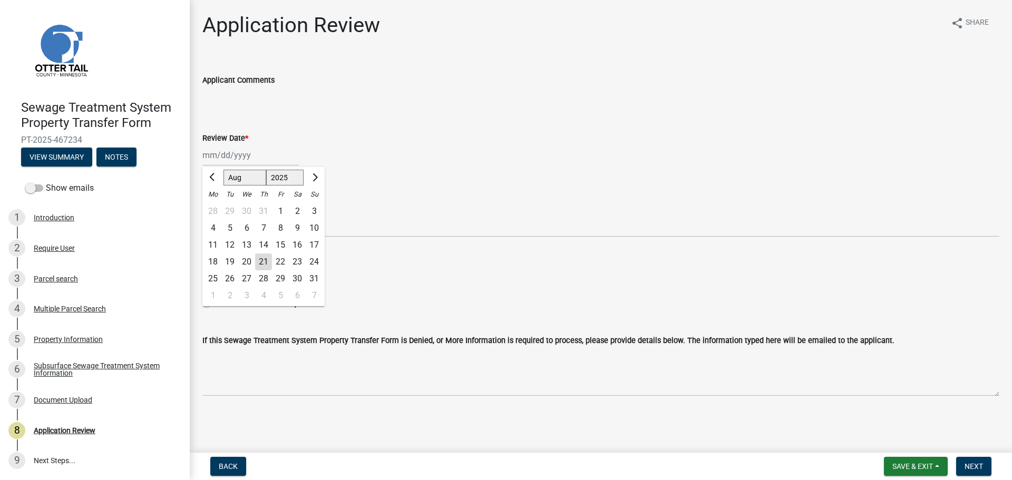
click at [263, 260] on div "21" at bounding box center [263, 262] width 17 height 17
type input "[DATE]"
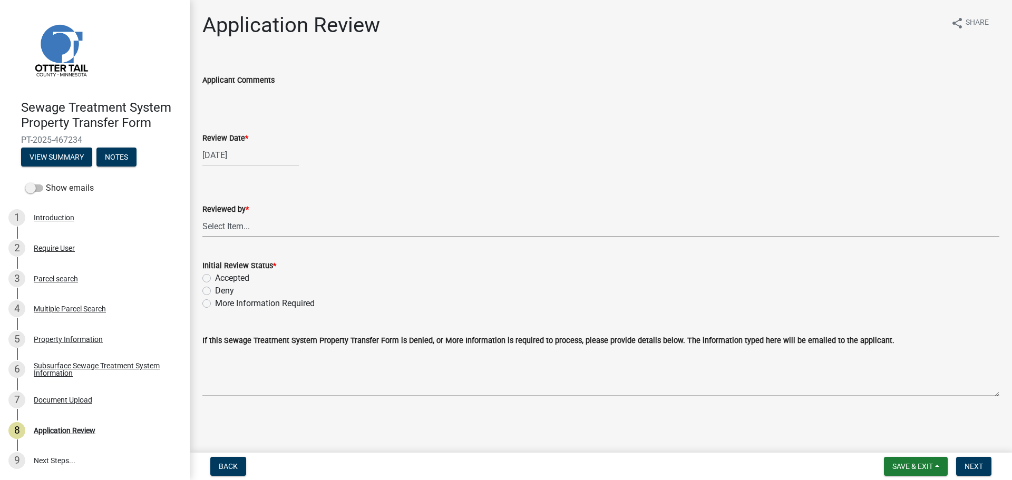
drag, startPoint x: 249, startPoint y: 224, endPoint x: 245, endPoint y: 233, distance: 9.9
click at [249, 224] on select "Select Item... [PERSON_NAME] [PERSON_NAME] [PERSON_NAME] [PERSON_NAME] [PERSON_…" at bounding box center [600, 227] width 797 height 22
click at [202, 216] on select "Select Item... [PERSON_NAME] [PERSON_NAME] [PERSON_NAME] [PERSON_NAME] [PERSON_…" at bounding box center [600, 227] width 797 height 22
select select "67745ee8-7159-4960-80f9-a638286b467c"
drag, startPoint x: 234, startPoint y: 277, endPoint x: 639, endPoint y: 358, distance: 412.5
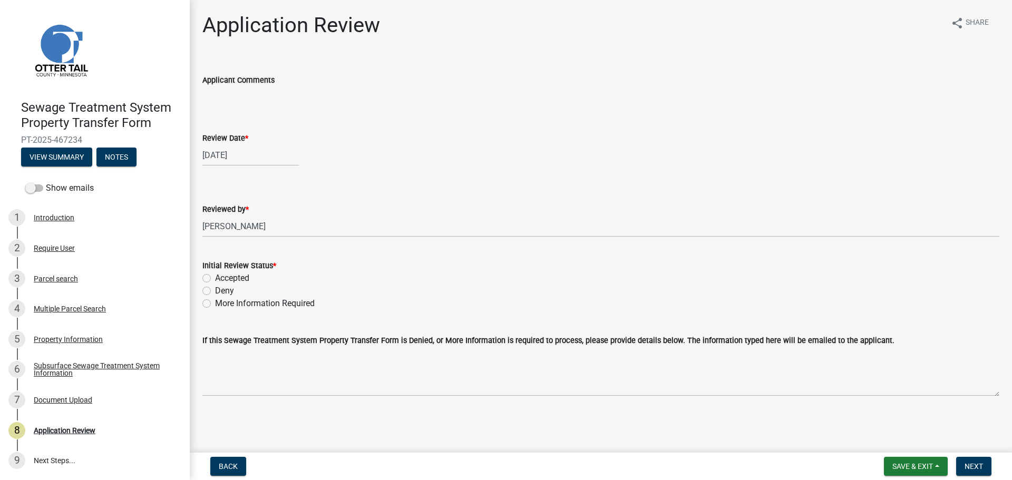
click at [260, 288] on div "Initial Review Status * Accepted Deny More Information Required" at bounding box center [600, 284] width 797 height 51
click at [222, 280] on label "Accepted" at bounding box center [232, 278] width 34 height 13
click at [222, 279] on input "Accepted" at bounding box center [218, 275] width 7 height 7
radio input "true"
click at [980, 463] on span "Next" at bounding box center [974, 466] width 18 height 8
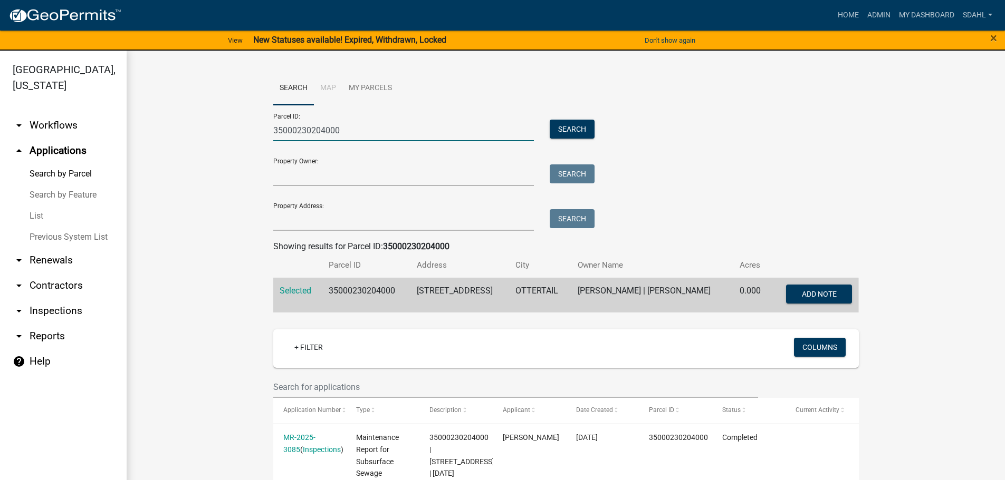
click at [346, 134] on input "35000230204000" at bounding box center [403, 131] width 261 height 22
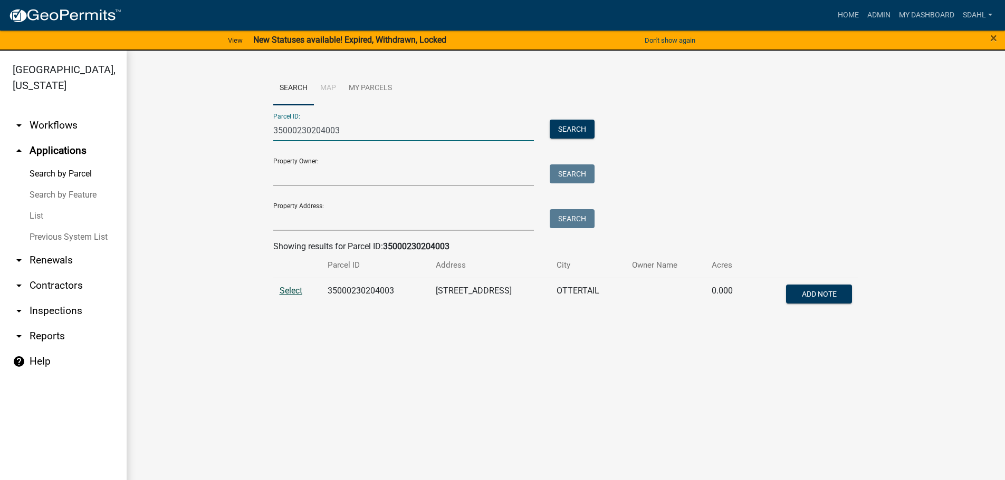
type input "35000230204003"
click at [291, 291] on span "Select" at bounding box center [290, 291] width 23 height 10
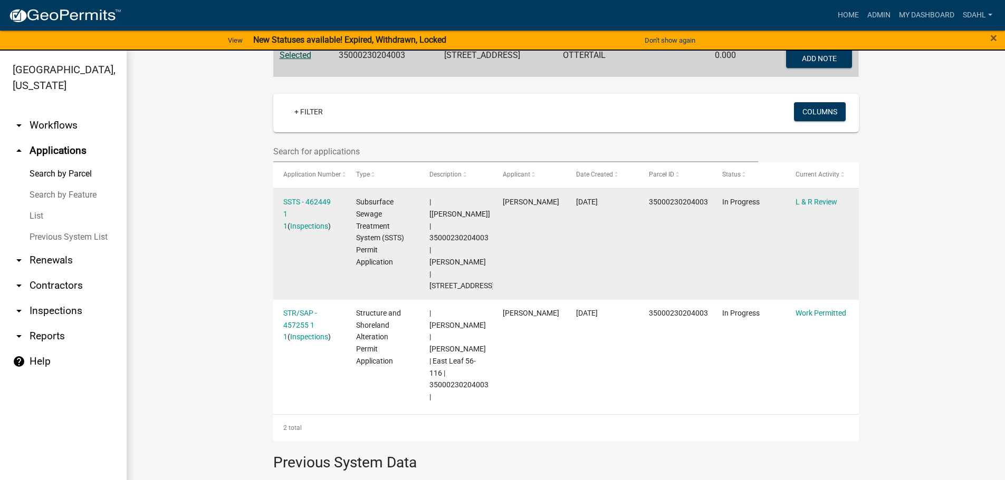
scroll to position [211, 0]
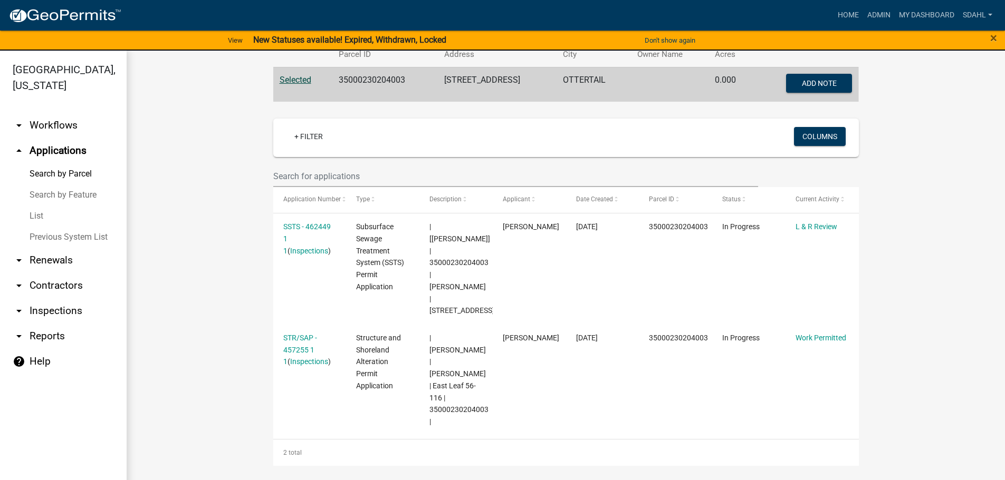
click at [950, 216] on wm-workflow-application-search-view "Search Map My Parcels Parcel ID: 35000230204003 Search Property Owner: Search P…" at bounding box center [566, 260] width 836 height 799
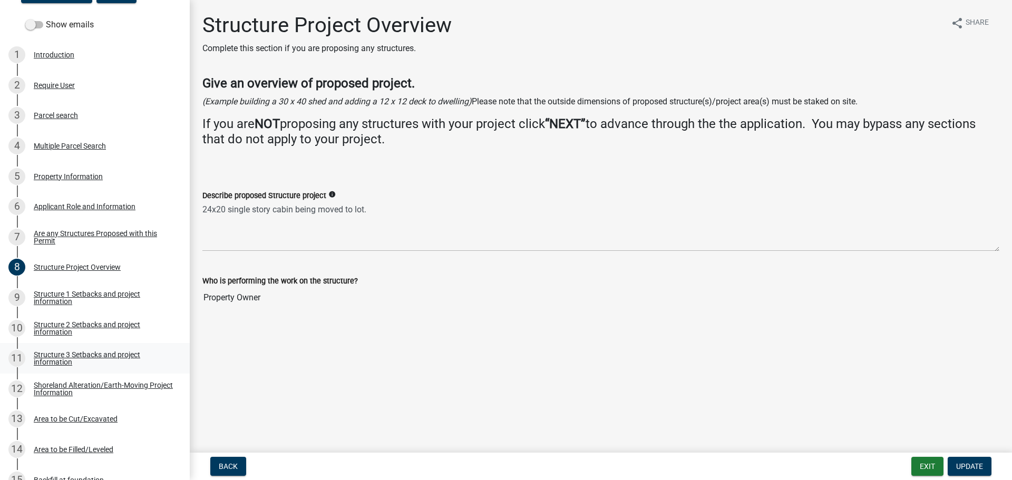
scroll to position [211, 0]
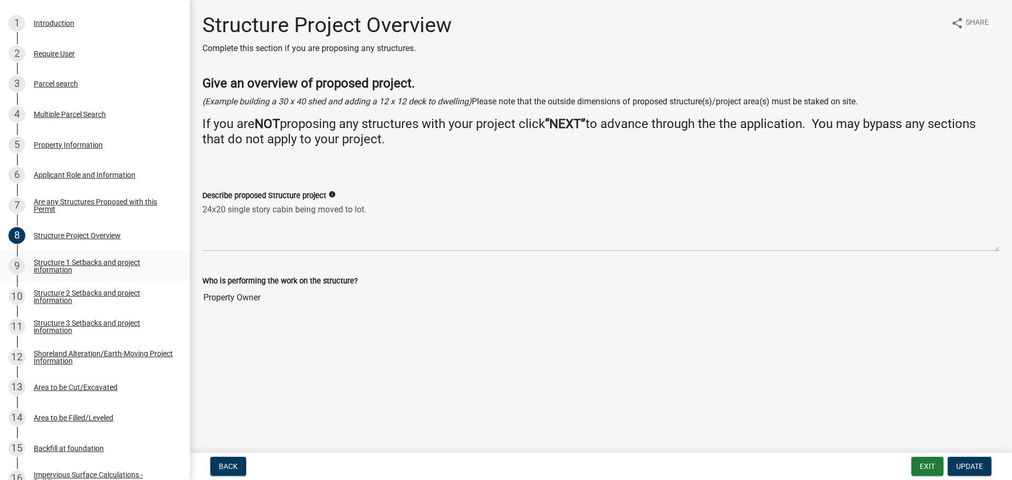
click at [97, 264] on div "Structure 1 Setbacks and project information" at bounding box center [103, 266] width 139 height 15
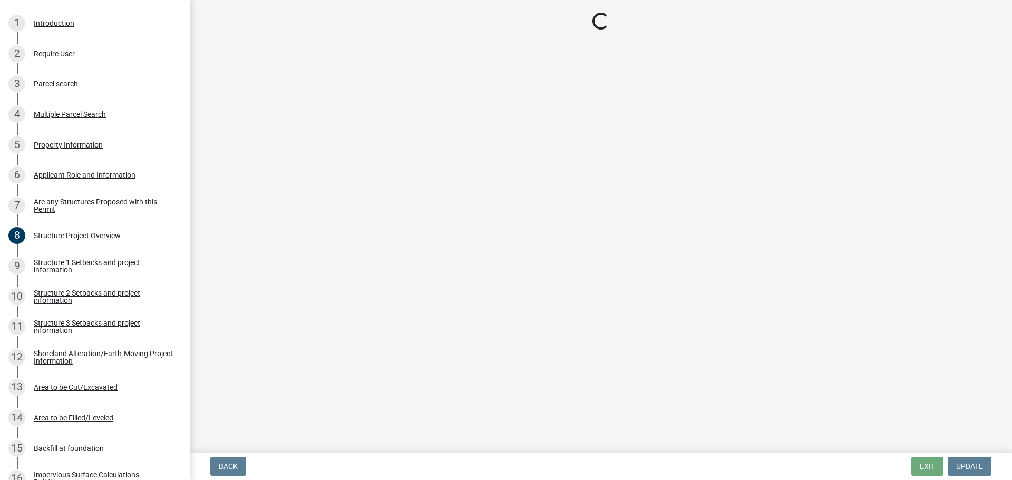
select select "c185e313-3403-4239-bd61-bb563c58a77a"
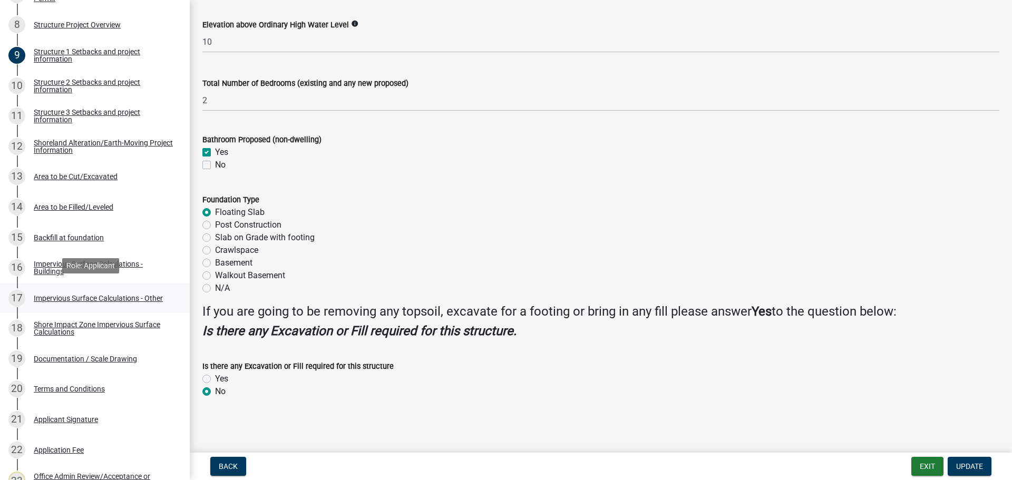
scroll to position [475, 0]
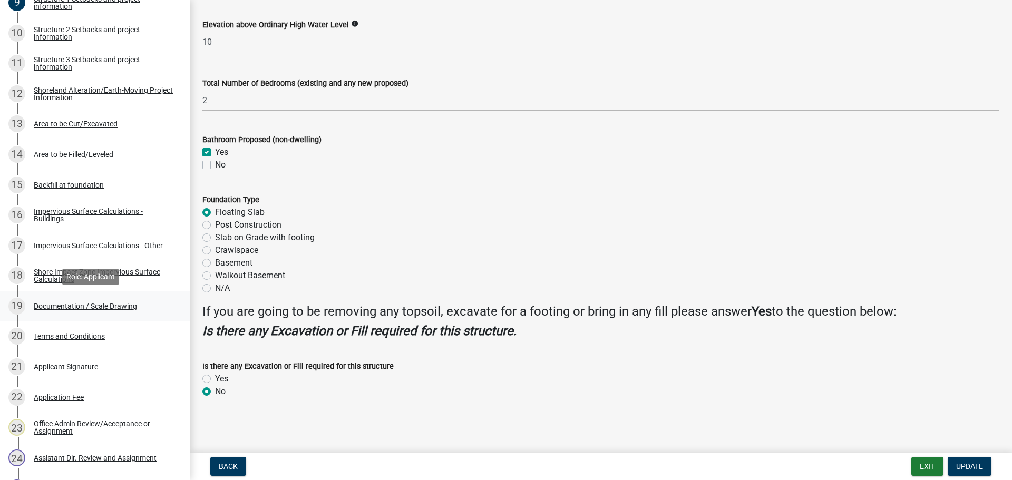
click at [101, 301] on div "19 Documentation / Scale Drawing" at bounding box center [90, 306] width 165 height 17
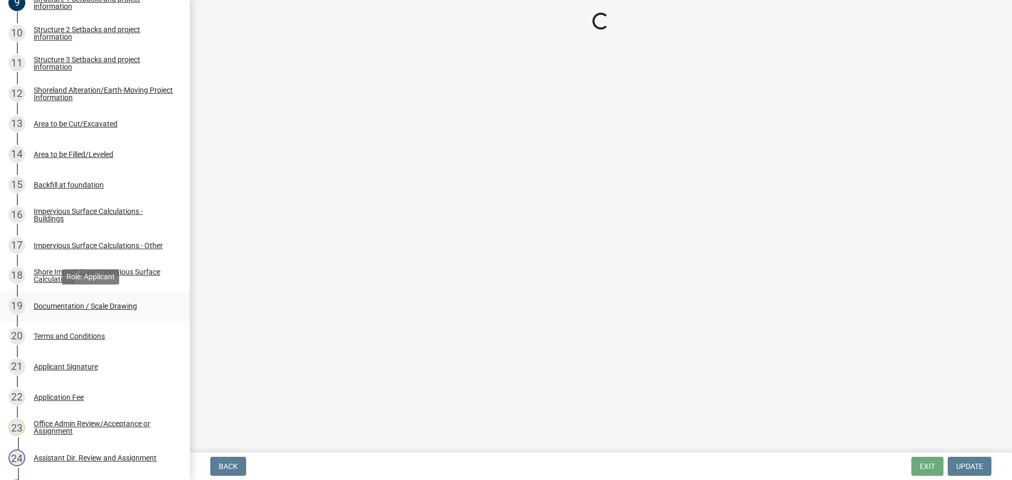
scroll to position [0, 0]
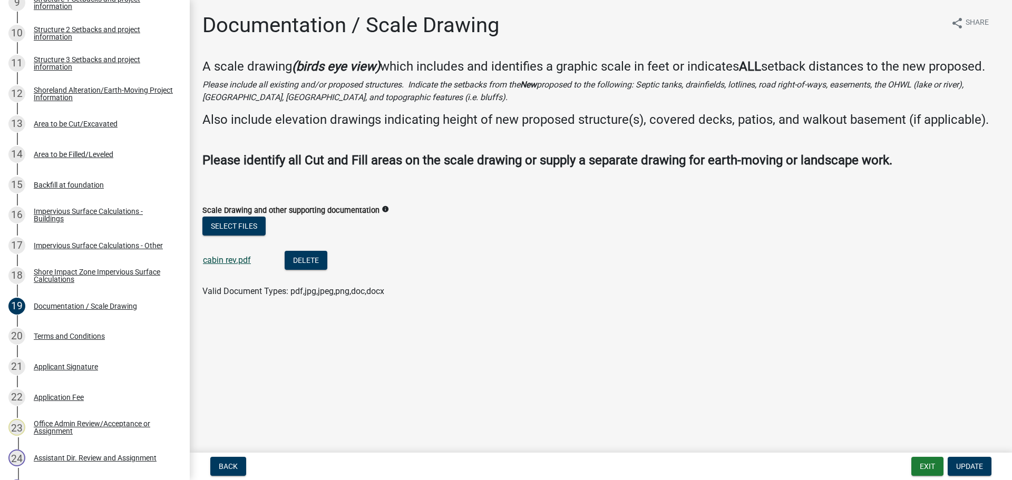
click at [221, 262] on link "cabin rev.pdf" at bounding box center [227, 260] width 48 height 10
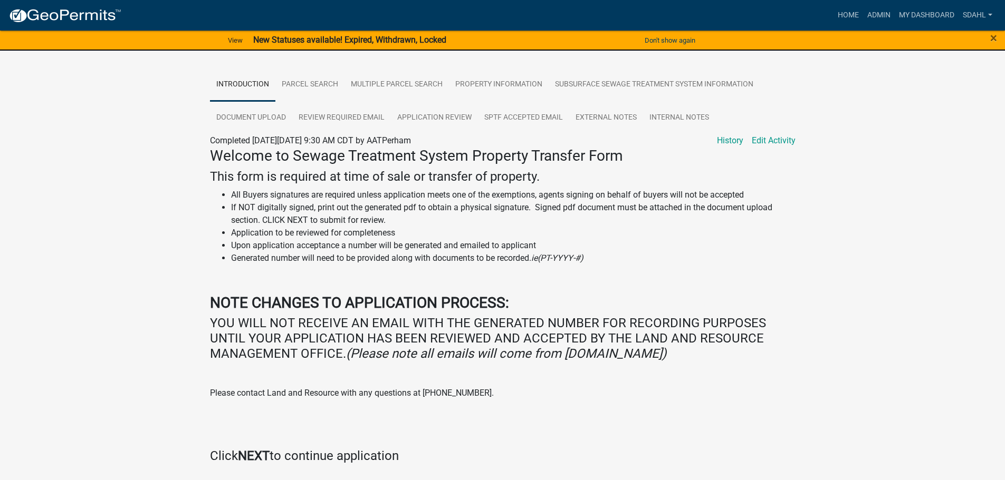
scroll to position [74, 0]
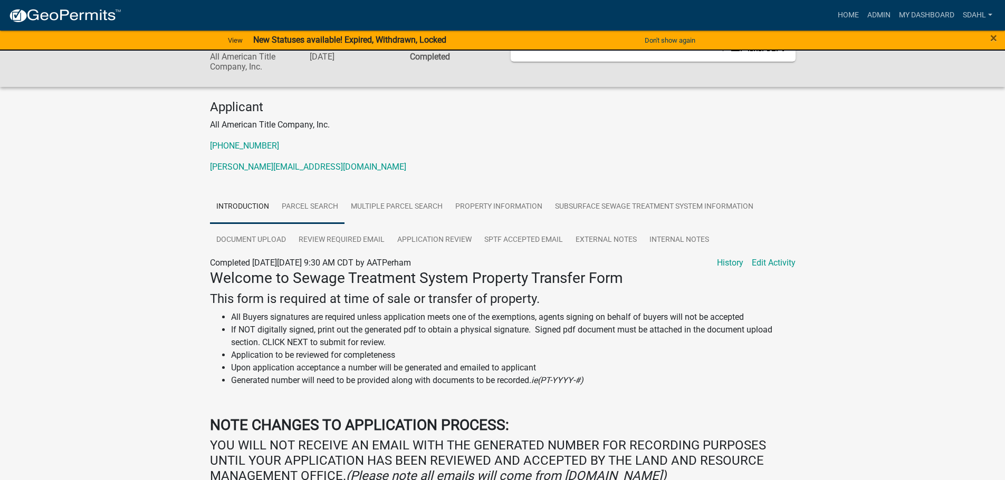
click at [324, 206] on link "Parcel search" at bounding box center [309, 207] width 69 height 34
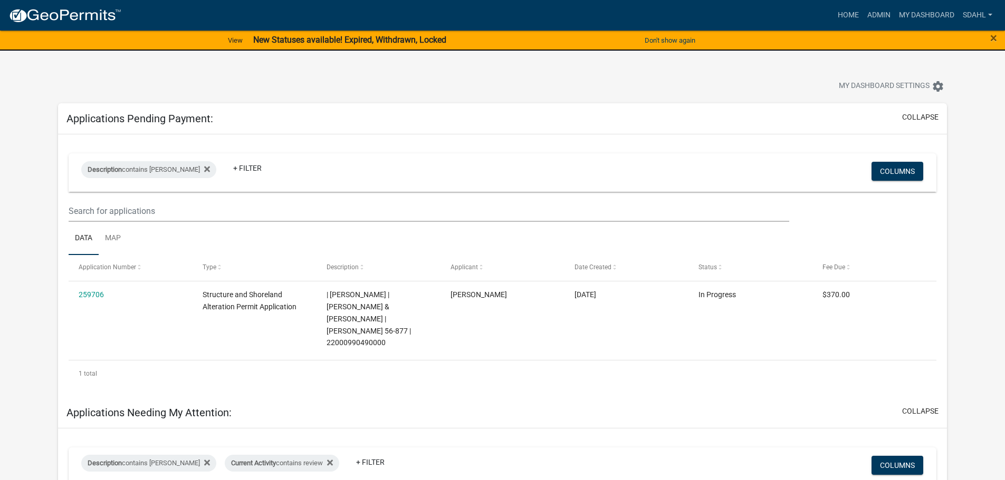
select select "3: 100"
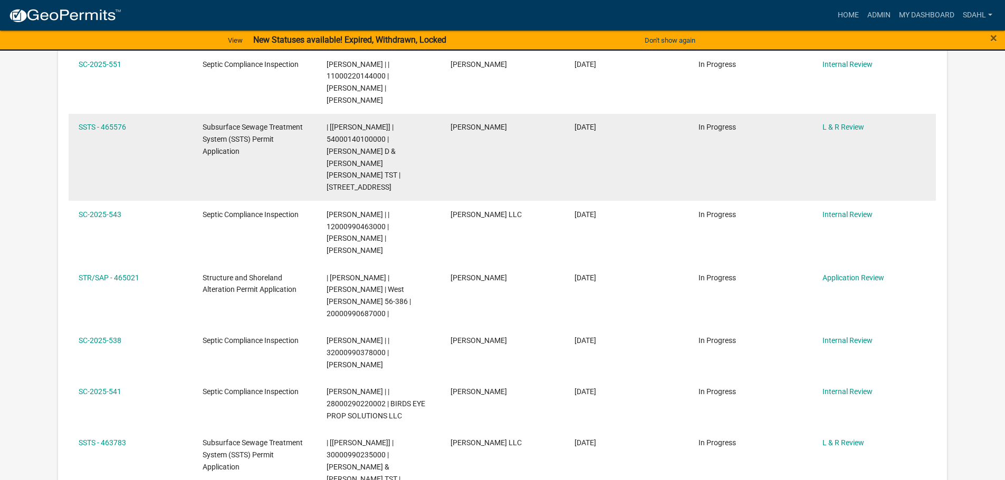
scroll to position [422, 0]
